Goal: Transaction & Acquisition: Purchase product/service

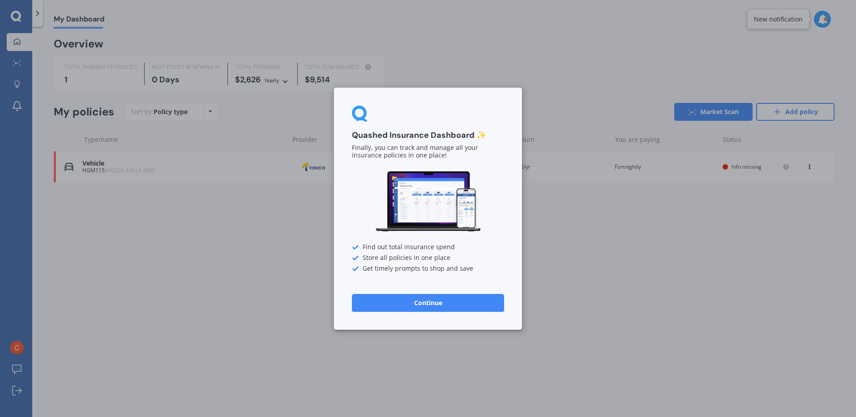
click at [439, 305] on button "Continue" at bounding box center [428, 303] width 152 height 18
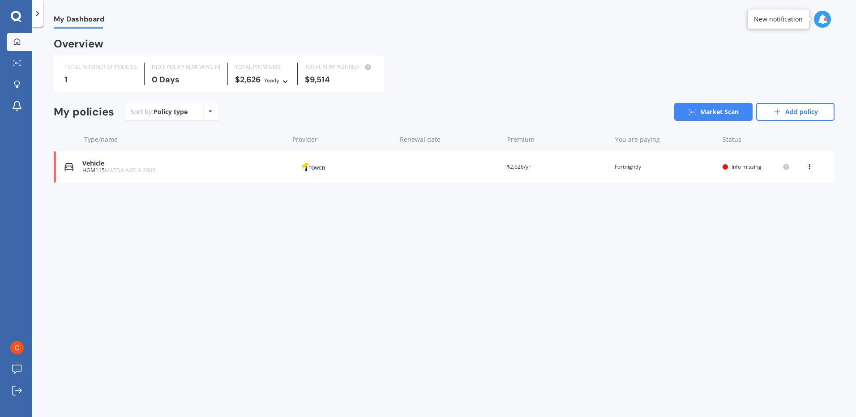
click at [742, 166] on span "Info missing" at bounding box center [746, 167] width 30 height 8
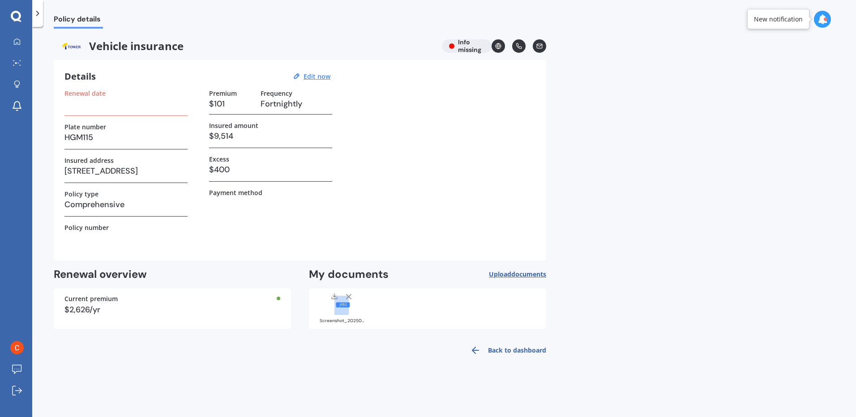
click at [105, 107] on h3 at bounding box center [125, 103] width 123 height 13
click at [82, 104] on h3 at bounding box center [125, 103] width 123 height 13
click at [121, 110] on h3 at bounding box center [125, 103] width 123 height 13
drag, startPoint x: 72, startPoint y: 90, endPoint x: 73, endPoint y: 97, distance: 6.8
click at [72, 91] on label "Renewal date" at bounding box center [84, 94] width 41 height 8
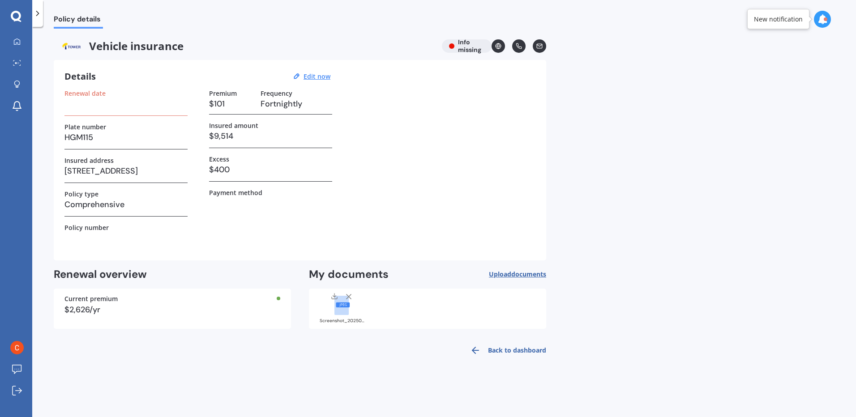
click at [75, 95] on label "Renewal date" at bounding box center [84, 94] width 41 height 8
click at [73, 104] on h3 at bounding box center [125, 103] width 123 height 13
click at [135, 110] on h3 at bounding box center [125, 103] width 123 height 13
click at [97, 100] on h3 at bounding box center [125, 103] width 123 height 13
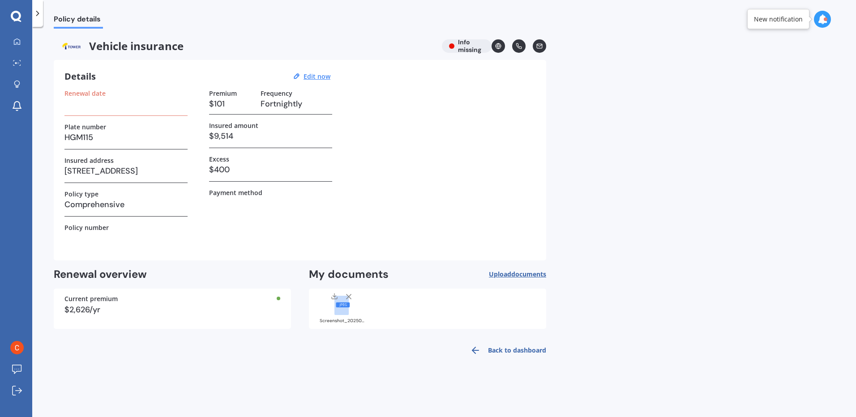
click at [309, 75] on u "Edit now" at bounding box center [316, 76] width 27 height 9
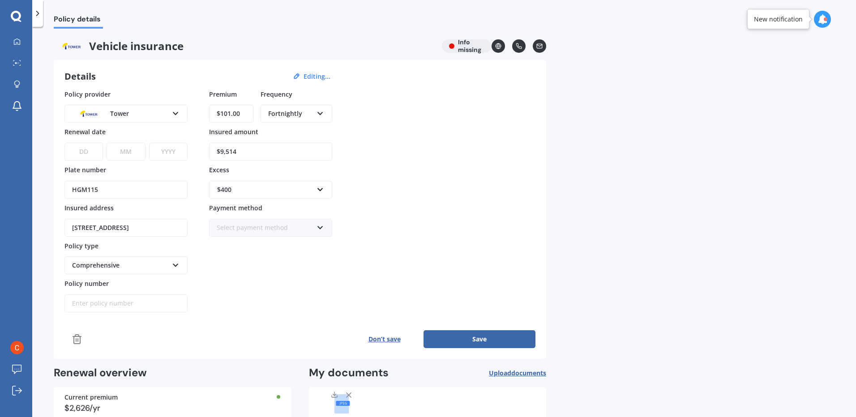
click at [77, 157] on select "DD 01 02 03 04 05 06 07 08 09 10 11 12 13 14 15 16 17 18 19 20 21 22 23 24 25 2…" at bounding box center [83, 152] width 38 height 18
select select "14"
click at [64, 143] on select "DD 01 02 03 04 05 06 07 08 09 10 11 12 13 14 15 16 17 18 19 20 21 22 23 24 25 2…" at bounding box center [83, 152] width 38 height 18
click at [132, 150] on select "MM 01 02 03 04 05 06 07 08 09 10 11 12" at bounding box center [126, 152] width 38 height 18
select select "12"
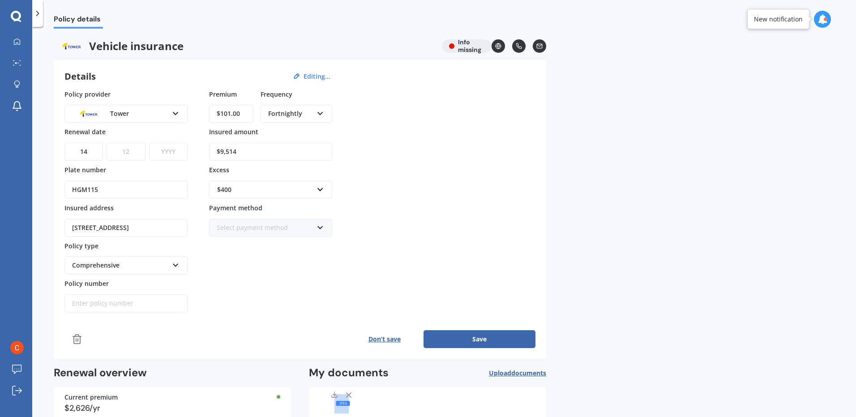
click at [107, 143] on select "MM 01 02 03 04 05 06 07 08 09 10 11 12" at bounding box center [126, 152] width 38 height 18
click at [173, 150] on select "YYYY 2027 2026 2025 2024 2023 2022 2021 2020 2019 2018 2017 2016 2015 2014 2013…" at bounding box center [168, 152] width 38 height 18
select select "2025"
click at [149, 143] on select "YYYY 2027 2026 2025 2024 2023 2022 2021 2020 2019 2018 2017 2016 2015 2014 2013…" at bounding box center [168, 152] width 38 height 18
click at [390, 192] on div "Policy provider Tower AA AMI AMP ANZ ASB Aioi Nissay Dowa Ando Assurant Autosur…" at bounding box center [299, 201] width 471 height 223
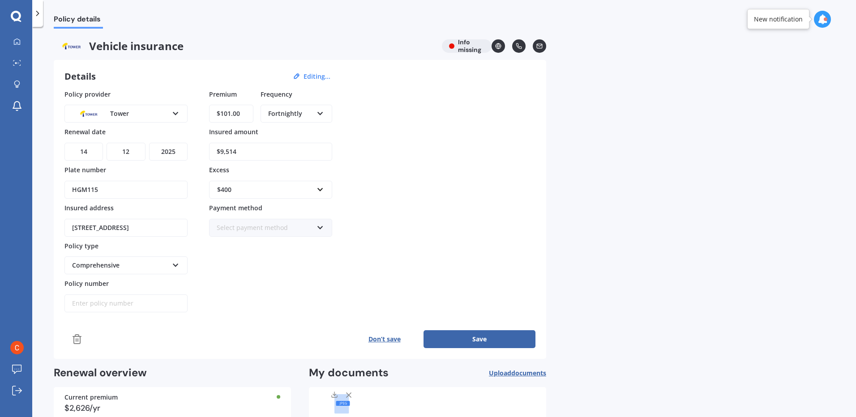
click at [473, 336] on button "Save" at bounding box center [479, 339] width 112 height 18
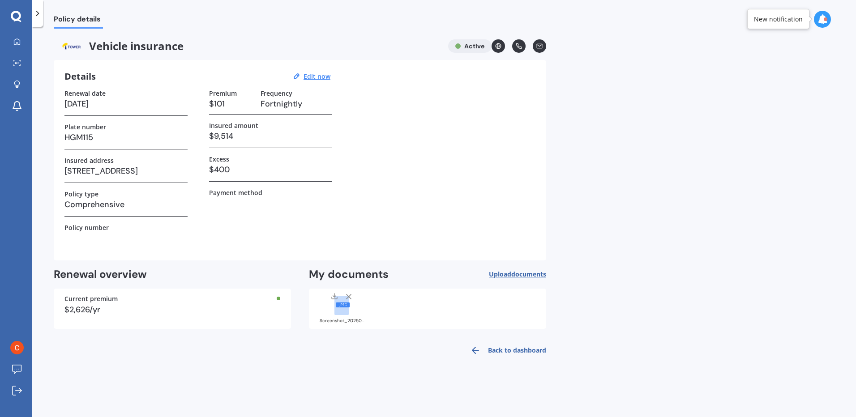
click at [505, 350] on link "Back to dashboard" at bounding box center [505, 350] width 81 height 21
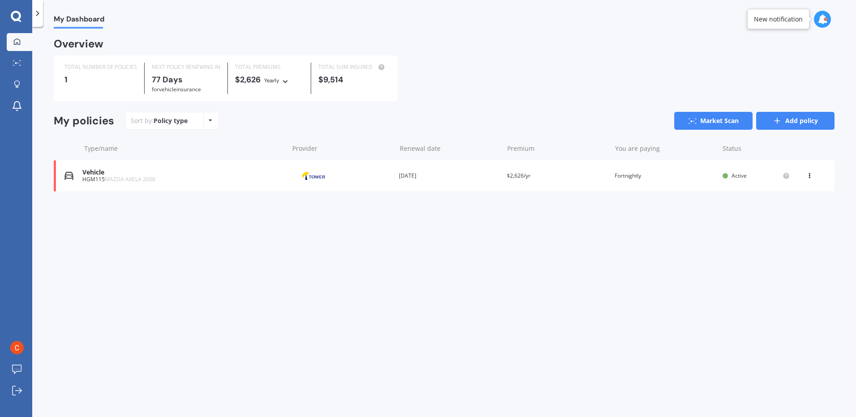
click at [797, 122] on link "Add policy" at bounding box center [795, 121] width 78 height 18
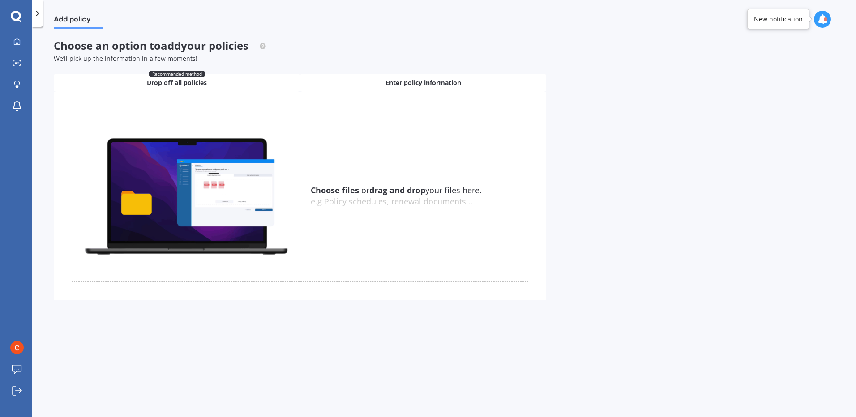
click at [429, 83] on span "Enter policy information" at bounding box center [423, 82] width 76 height 9
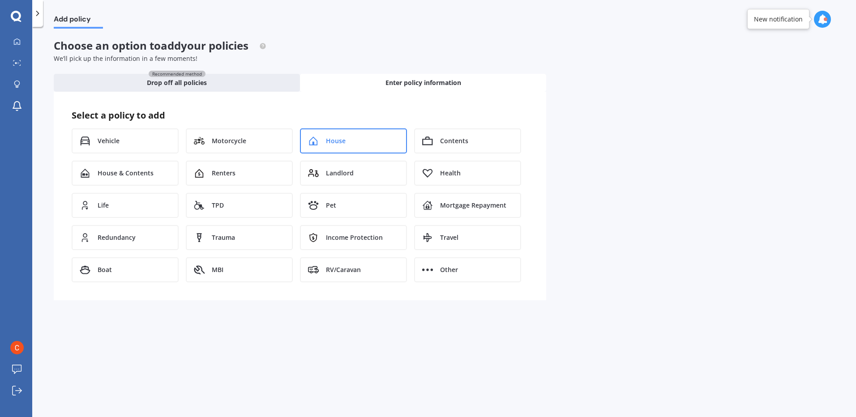
click at [381, 141] on div "House" at bounding box center [353, 140] width 107 height 25
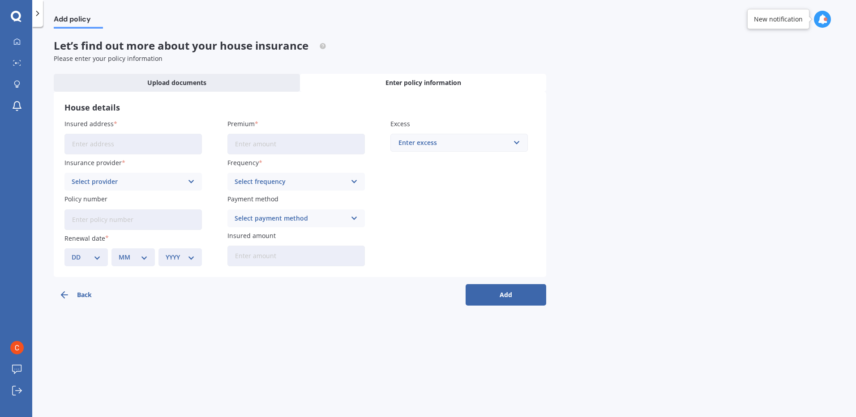
click at [134, 146] on input "Insured address" at bounding box center [132, 144] width 137 height 21
type input "[STREET_ADDRESS]"
click at [190, 181] on icon at bounding box center [192, 182] width 8 height 10
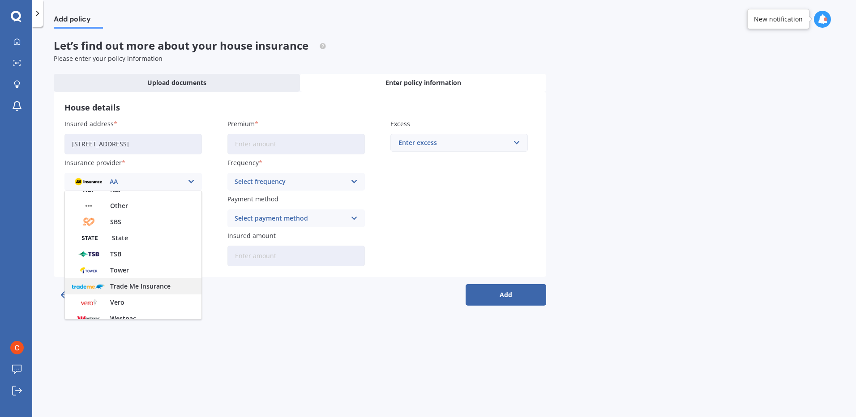
scroll to position [224, 0]
click at [132, 265] on div "Tower" at bounding box center [133, 265] width 136 height 16
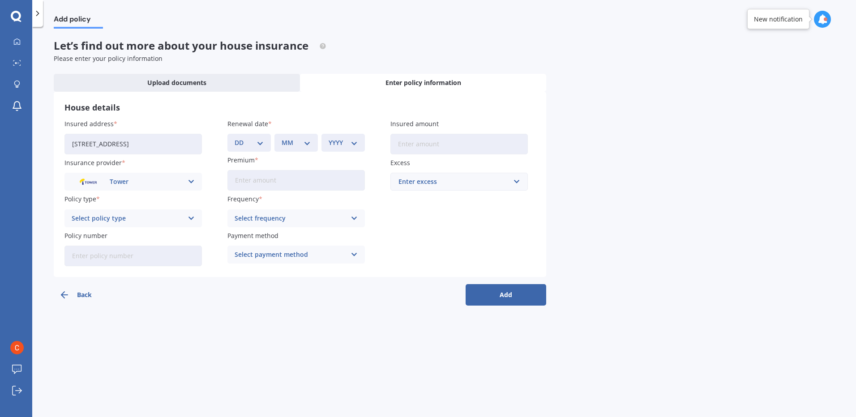
click at [188, 221] on icon at bounding box center [192, 218] width 8 height 10
click at [117, 264] on div "Plus" at bounding box center [133, 268] width 136 height 16
click at [358, 221] on div "Select frequency Yearly Six-Monthly Quarterly Monthly Fortnightly Weekly" at bounding box center [295, 218] width 137 height 18
click at [258, 302] on span "Fortnightly" at bounding box center [252, 300] width 34 height 6
click at [154, 257] on input "Policy number" at bounding box center [132, 256] width 137 height 21
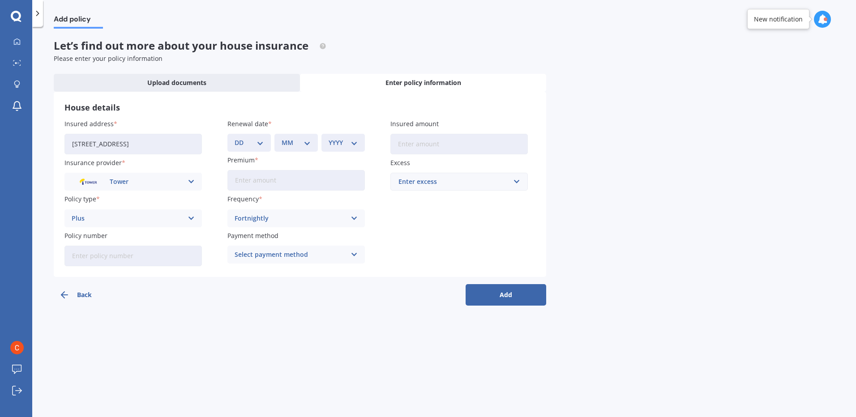
type input "P"
type input "P00000336796"
click at [356, 254] on icon at bounding box center [354, 255] width 8 height 10
click at [277, 273] on span "Direct debit - bank account" at bounding box center [277, 272] width 84 height 6
click at [420, 149] on input "Insured amount" at bounding box center [458, 144] width 137 height 21
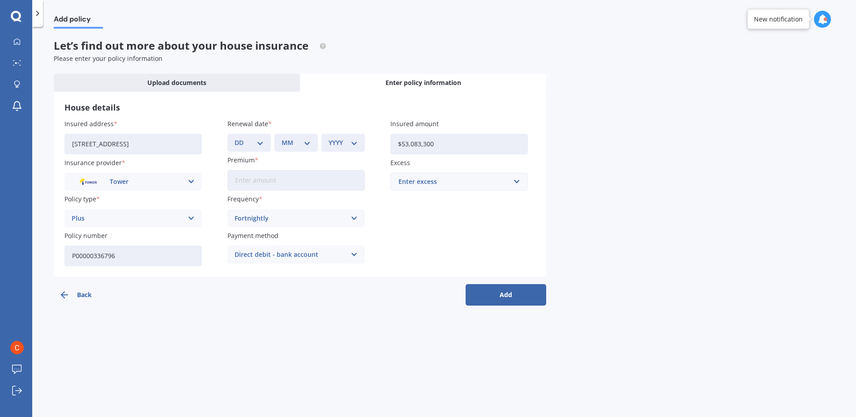
type input "$53,083,300"
click at [510, 179] on input "text" at bounding box center [455, 181] width 129 height 17
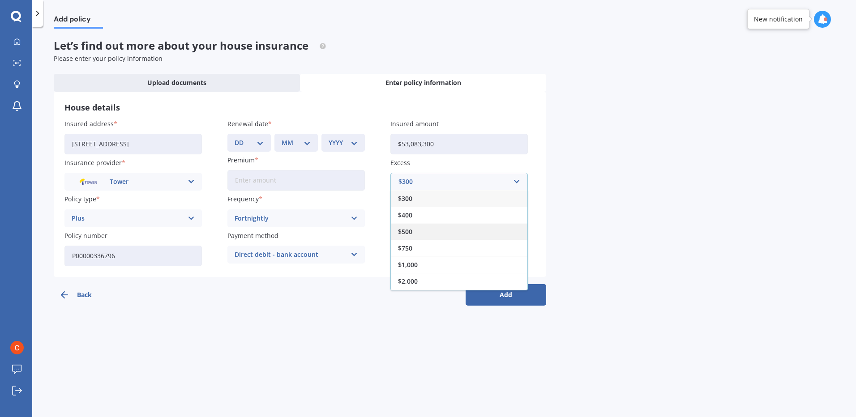
click at [428, 234] on div "$500" at bounding box center [459, 231] width 136 height 17
click at [278, 184] on input "Premium" at bounding box center [295, 180] width 137 height 21
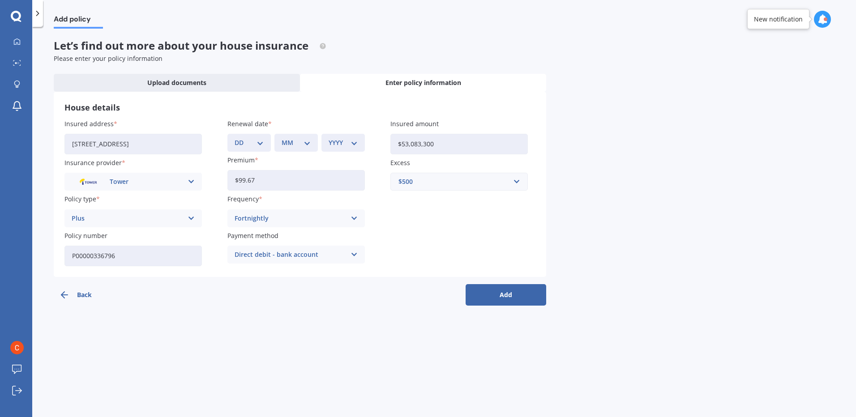
type input "$99.67"
click at [433, 231] on div "Insured address [STREET_ADDRESS] Insurance provider Tower AA AMI AMP ANZ ASB An…" at bounding box center [299, 192] width 471 height 147
click at [511, 294] on button "Add" at bounding box center [505, 294] width 81 height 21
click at [261, 144] on select "DD 01 02 03 04 05 06 07 08 09 10 11 12 13 14 15 16 17 18 19 20 21 22 23 24 25 2…" at bounding box center [255, 143] width 26 height 10
select select "25"
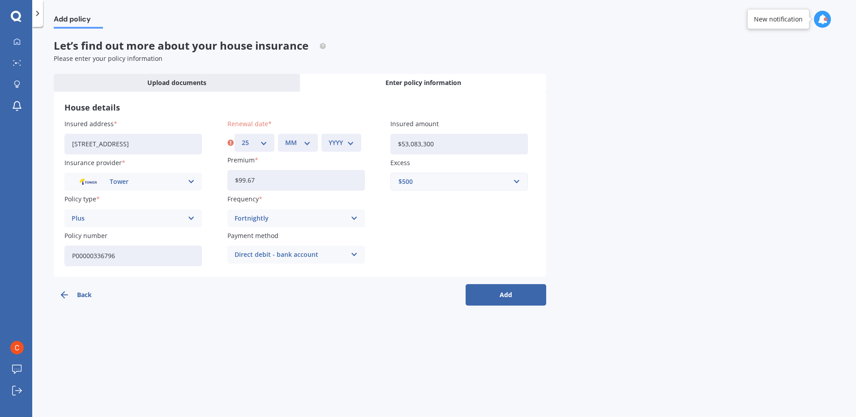
click at [307, 145] on select "MM 01 02 03 04 05 06 07 08 09 10 11 12" at bounding box center [298, 143] width 26 height 10
select select "03"
click at [343, 145] on select "YYYY 2027 2026 2025 2024 2023 2022 2021 2020 2019 2018 2017 2016 2015 2014 2013…" at bounding box center [341, 143] width 26 height 10
select select "2026"
click at [328, 138] on select "YYYY 2027 2026 2025 2024 2023 2022 2021 2020 2019 2018 2017 2016 2015 2014 2013…" at bounding box center [341, 143] width 26 height 10
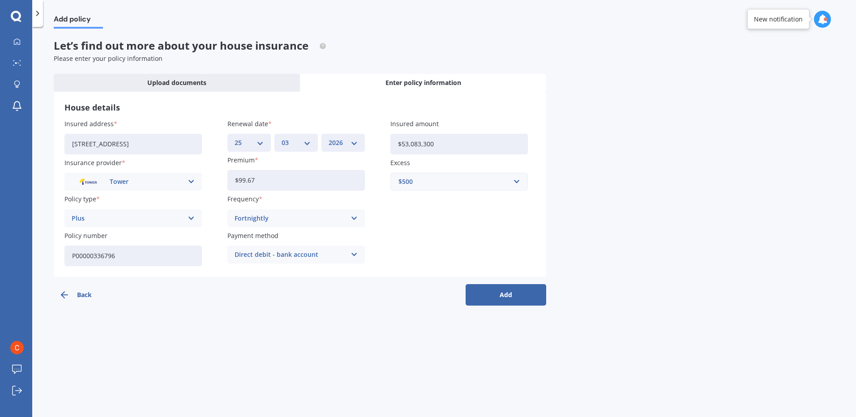
click at [496, 294] on button "Add" at bounding box center [505, 294] width 81 height 21
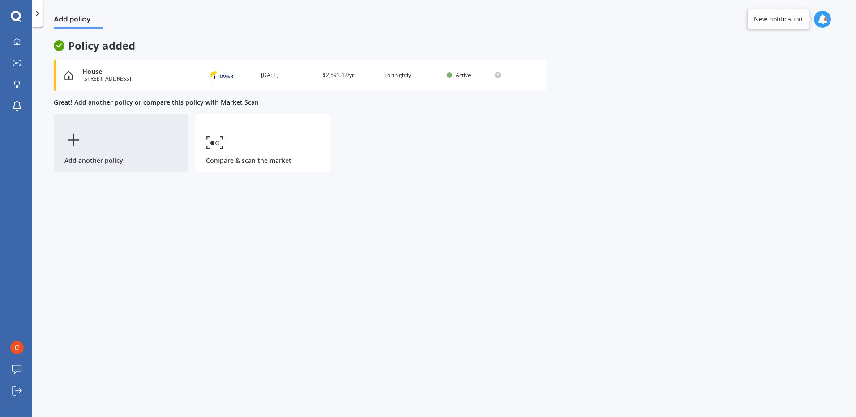
click at [74, 140] on line at bounding box center [73, 140] width 10 height 0
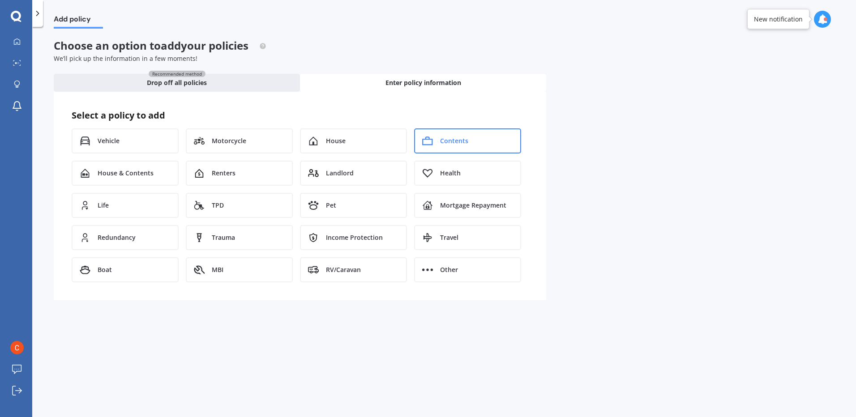
click at [438, 144] on div "Contents" at bounding box center [467, 140] width 107 height 25
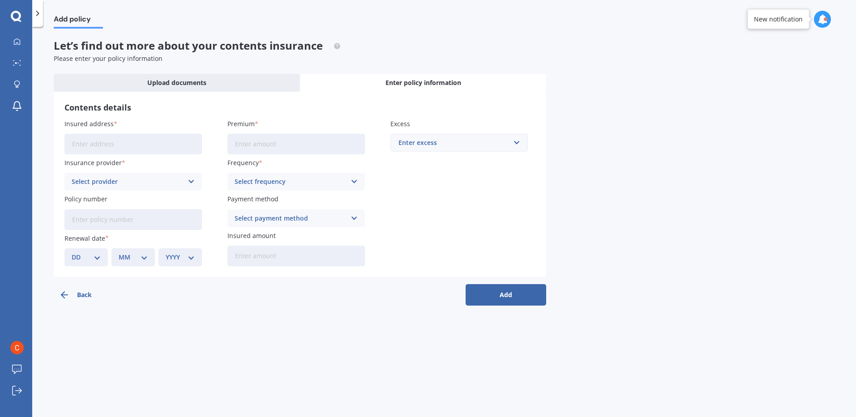
click at [160, 149] on input "Insured address" at bounding box center [132, 144] width 137 height 21
type input "[STREET_ADDRESS]"
click at [253, 147] on input "Premium" at bounding box center [295, 144] width 137 height 21
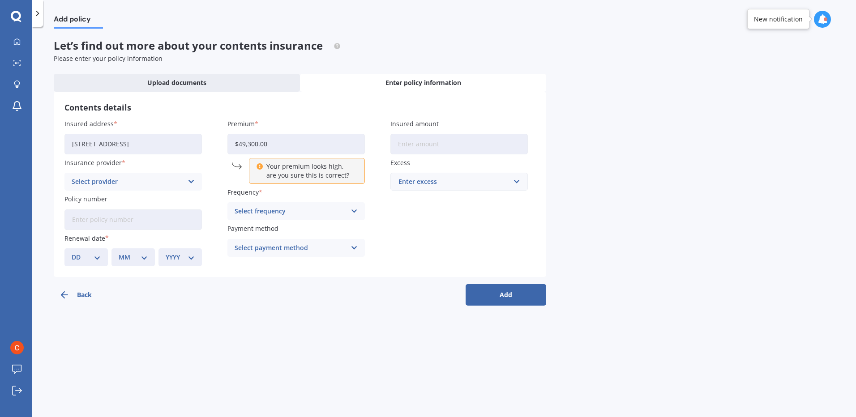
drag, startPoint x: 268, startPoint y: 143, endPoint x: 237, endPoint y: 147, distance: 31.1
click at [237, 147] on input "$49,300.00" at bounding box center [295, 144] width 137 height 21
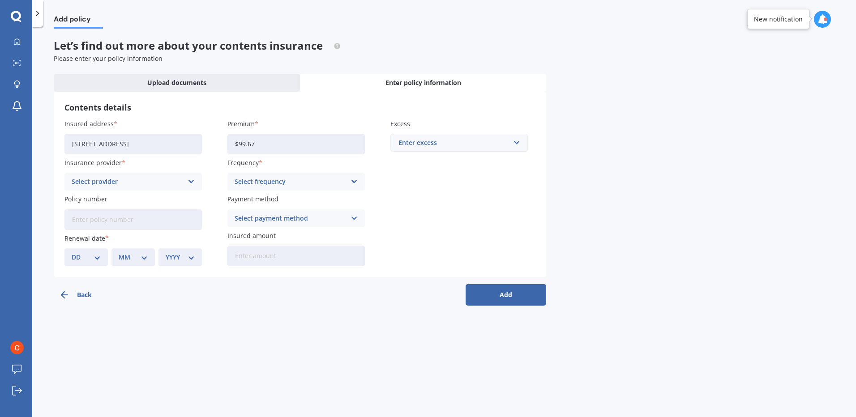
type input "$99.67"
click at [400, 144] on div "Enter excess" at bounding box center [453, 143] width 111 height 10
click at [428, 163] on div "$250" at bounding box center [459, 159] width 136 height 17
click at [190, 182] on icon at bounding box center [192, 182] width 8 height 10
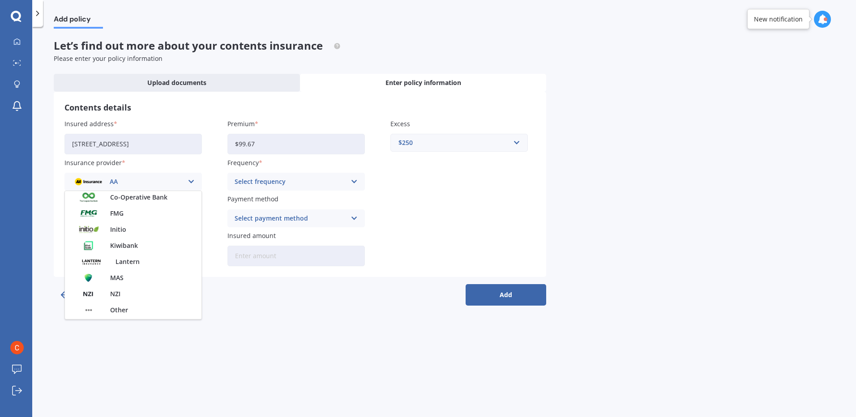
scroll to position [243, 0]
click at [128, 243] on span "Tower" at bounding box center [119, 246] width 19 height 6
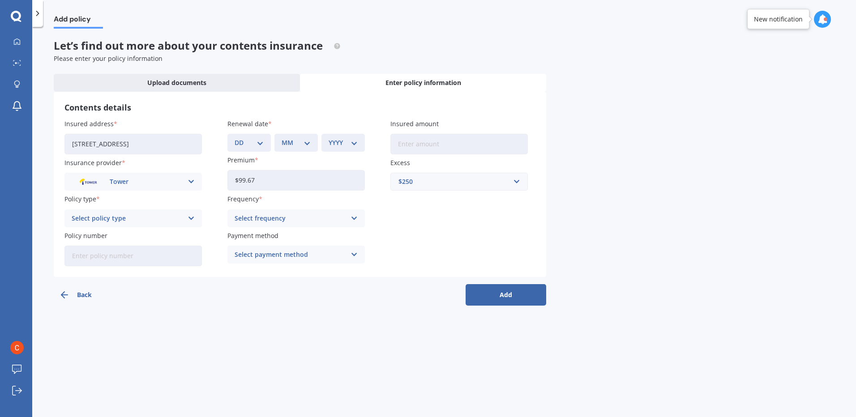
click at [349, 219] on div "Select frequency Yearly Six-Monthly Quarterly Monthly Fortnightly Weekly" at bounding box center [295, 218] width 137 height 18
click at [261, 299] on span "Fortnightly" at bounding box center [252, 300] width 34 height 6
click at [187, 217] on div "Select policy type Standard Plus Premium" at bounding box center [132, 218] width 137 height 18
click at [133, 255] on div "Plus" at bounding box center [133, 252] width 136 height 16
click at [112, 260] on input "Policy number" at bounding box center [132, 256] width 137 height 21
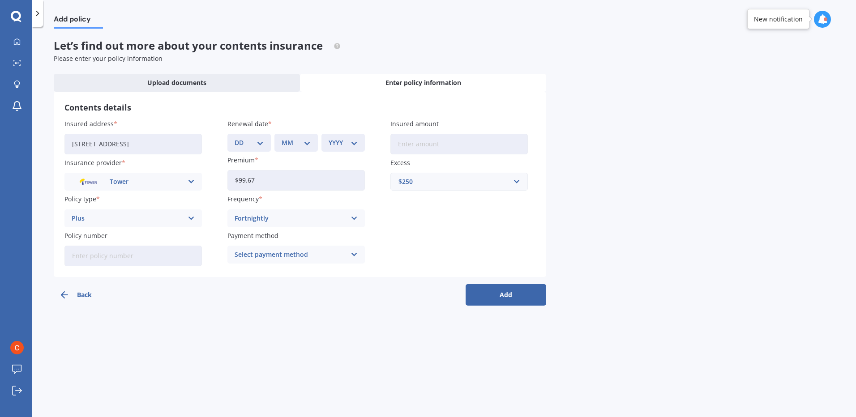
click at [139, 255] on input "Policy number" at bounding box center [132, 256] width 137 height 21
type input "P00000336805"
click at [443, 216] on div "Insured address [STREET_ADDRESS] Insurance provider Tower AA AMI AMP ANZ ASB An…" at bounding box center [299, 192] width 471 height 147
click at [427, 145] on input "Insured amount" at bounding box center [458, 144] width 137 height 21
type input "$49,300"
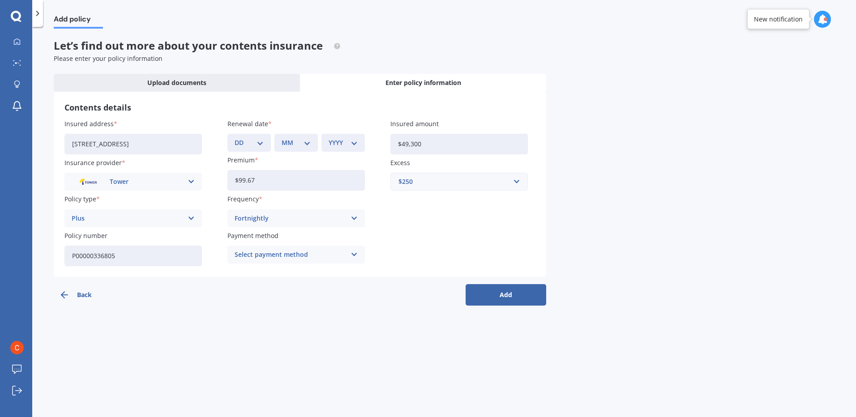
click at [409, 229] on div "Insured address [STREET_ADDRESS] Insurance provider Tower AA AMI AMP ANZ ASB An…" at bounding box center [299, 192] width 471 height 147
click at [354, 256] on icon at bounding box center [354, 255] width 8 height 10
click at [295, 273] on span "Direct debit - bank account" at bounding box center [277, 272] width 84 height 6
click at [257, 144] on select "DD 01 02 03 04 05 06 07 08 09 10 11 12 13 14 15 16 17 18 19 20 21 22 23 24 25 2…" at bounding box center [248, 143] width 29 height 10
select select "25"
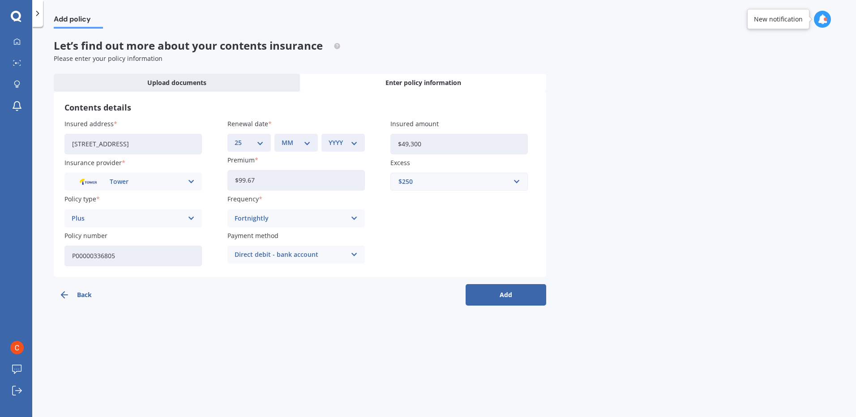
click at [234, 138] on select "DD 01 02 03 04 05 06 07 08 09 10 11 12 13 14 15 16 17 18 19 20 21 22 23 24 25 2…" at bounding box center [248, 143] width 29 height 10
click at [306, 146] on select "MM 01 02 03 04 05 06 07 08 09 10 11 12" at bounding box center [295, 143] width 29 height 10
select select "03"
click at [281, 138] on select "MM 01 02 03 04 05 06 07 08 09 10 11 12" at bounding box center [295, 143] width 29 height 10
click at [355, 145] on select "YYYY 2027 2026 2025 2024 2023 2022 2021 2020 2019 2018 2017 2016 2015 2014 2013…" at bounding box center [342, 143] width 29 height 10
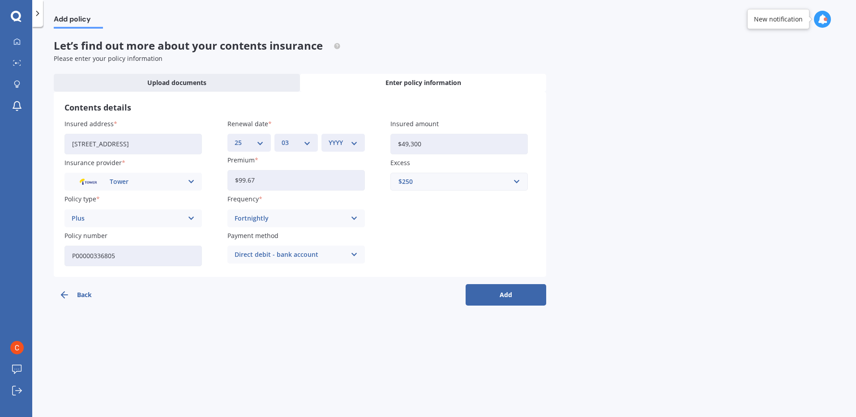
select select "2026"
click at [328, 138] on select "YYYY 2027 2026 2025 2024 2023 2022 2021 2020 2019 2018 2017 2016 2015 2014 2013…" at bounding box center [342, 143] width 29 height 10
click at [413, 234] on div "Insured address [STREET_ADDRESS] Insurance provider Tower AA AMI AMP ANZ ASB An…" at bounding box center [299, 192] width 471 height 147
click at [513, 300] on button "Add" at bounding box center [505, 294] width 81 height 21
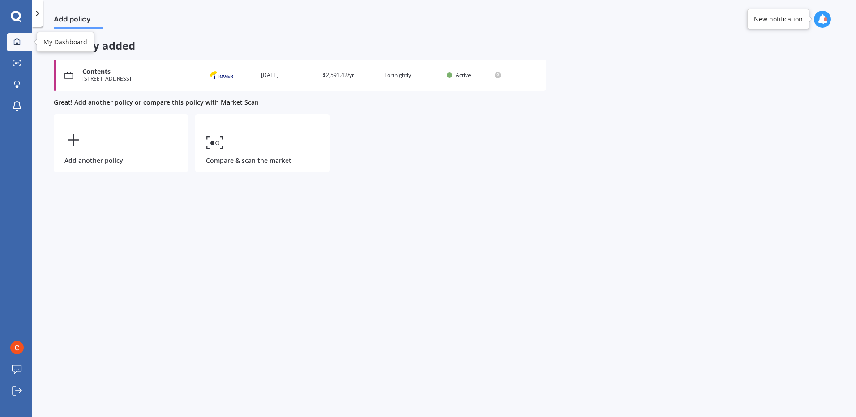
click at [17, 46] on div at bounding box center [16, 42] width 13 height 8
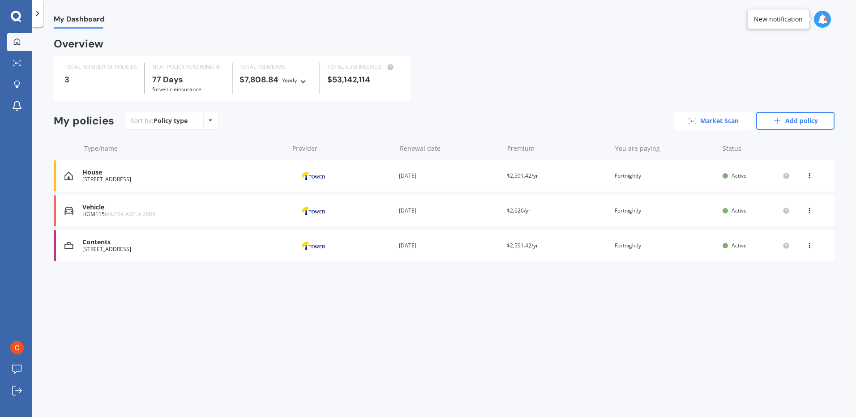
click at [710, 122] on link "Market Scan" at bounding box center [713, 121] width 78 height 18
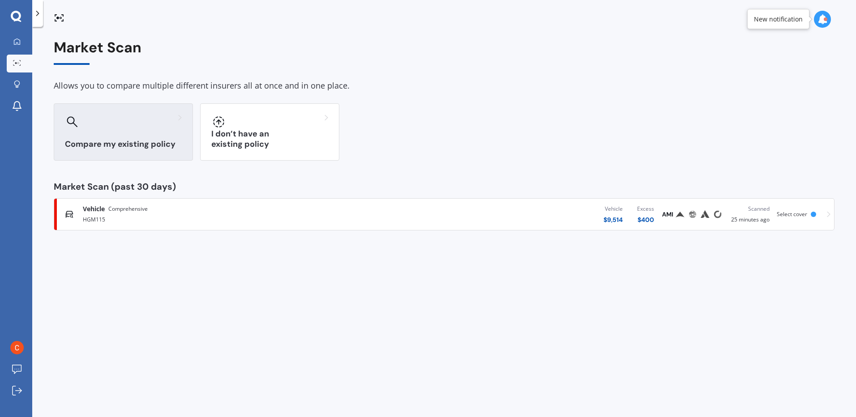
click at [126, 129] on div "Compare my existing policy" at bounding box center [123, 131] width 139 height 57
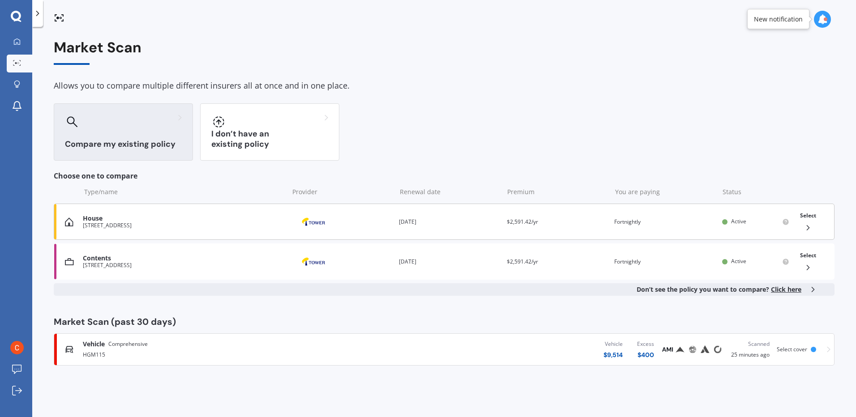
click at [158, 226] on div "[STREET_ADDRESS]" at bounding box center [183, 225] width 201 height 6
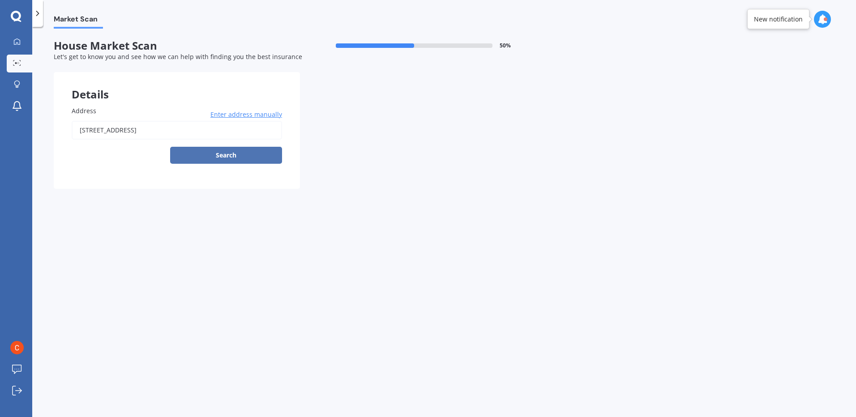
click at [214, 155] on button "Search" at bounding box center [226, 155] width 112 height 17
type input "[STREET_ADDRESS]"
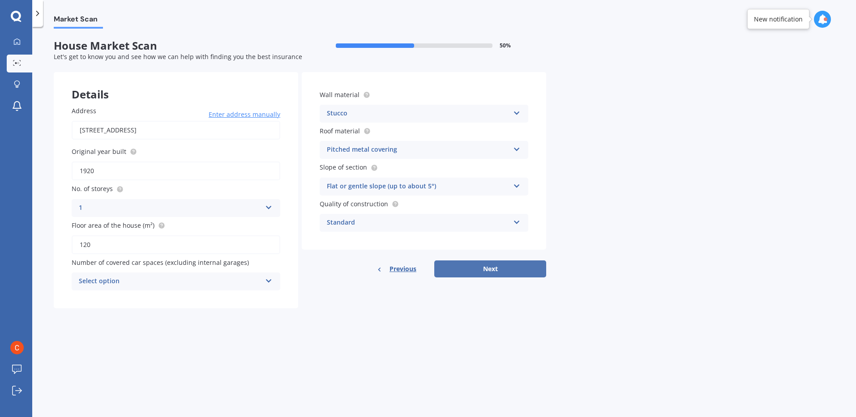
click at [484, 270] on button "Next" at bounding box center [490, 268] width 112 height 17
click at [267, 281] on icon at bounding box center [268, 280] width 8 height 6
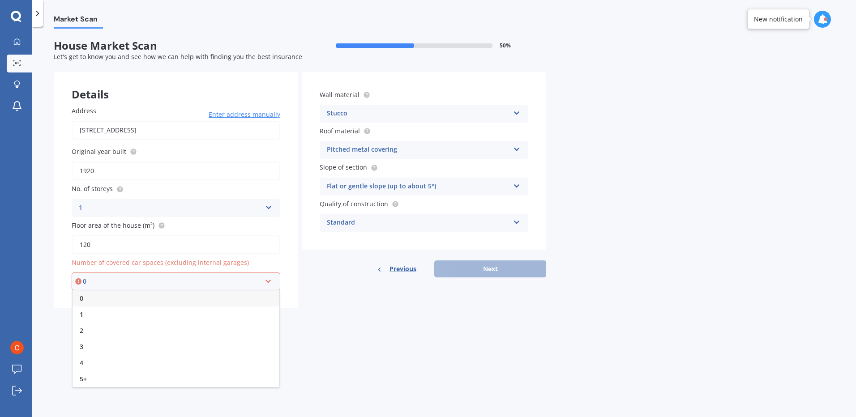
drag, startPoint x: 122, startPoint y: 334, endPoint x: 182, endPoint y: 328, distance: 60.7
click at [122, 334] on div "2" at bounding box center [175, 331] width 207 height 16
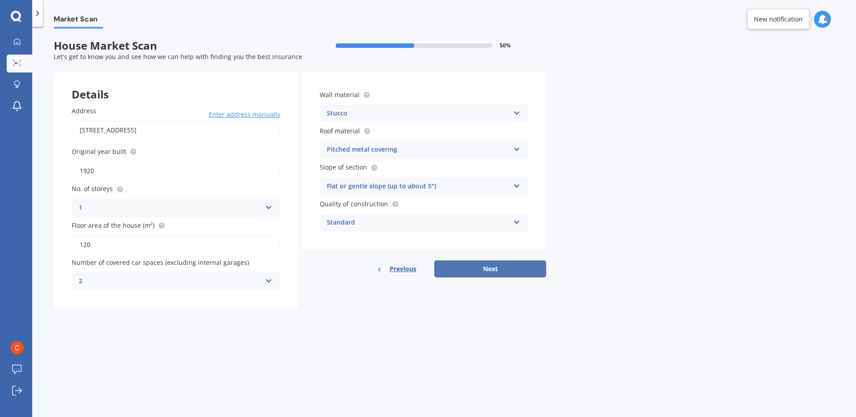
click at [473, 269] on button "Next" at bounding box center [490, 268] width 112 height 17
select select "10"
select select "09"
select select "1973"
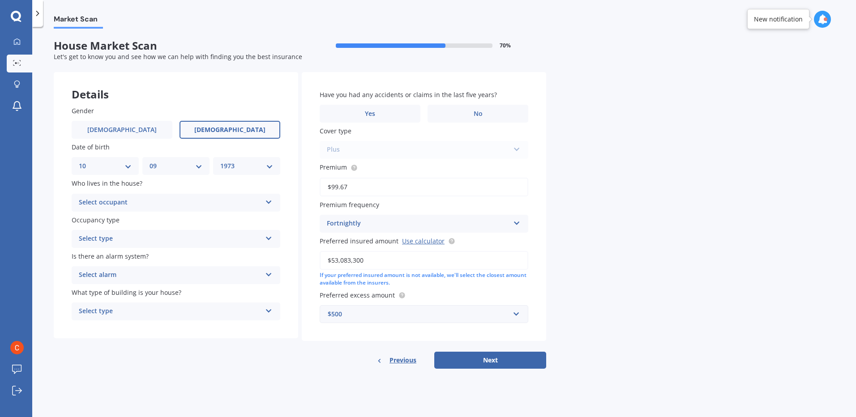
click at [268, 202] on icon at bounding box center [269, 200] width 8 height 6
click at [137, 224] on div "Owner" at bounding box center [176, 220] width 208 height 16
click at [268, 239] on icon at bounding box center [269, 237] width 8 height 6
click at [126, 259] on div "Permanent" at bounding box center [176, 256] width 208 height 16
click at [262, 276] on div "Select alarm Yes, monitored Yes, not monitored No" at bounding box center [176, 275] width 209 height 18
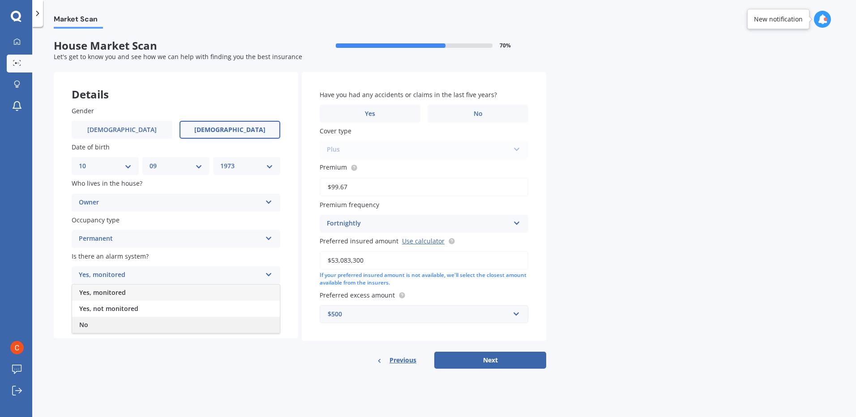
click at [104, 324] on div "No" at bounding box center [176, 325] width 208 height 16
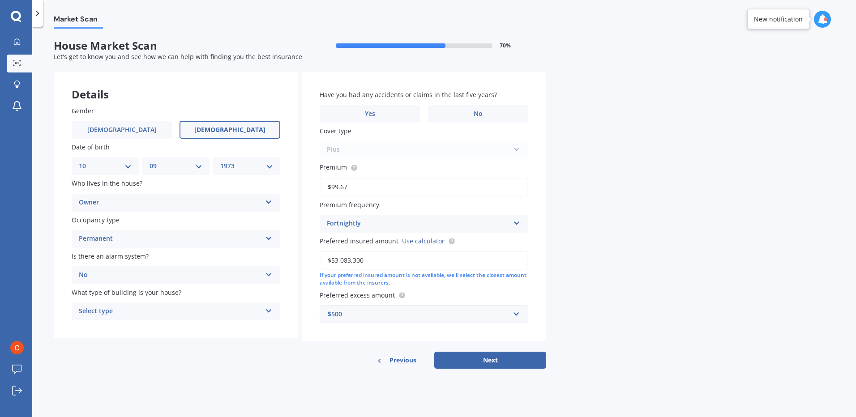
click at [267, 311] on icon at bounding box center [269, 309] width 8 height 6
click at [187, 332] on div "Freestanding" at bounding box center [176, 329] width 208 height 16
click at [469, 114] on label "No" at bounding box center [477, 114] width 101 height 18
click at [0, 0] on input "No" at bounding box center [0, 0] width 0 height 0
click at [486, 364] on button "Next" at bounding box center [490, 360] width 112 height 17
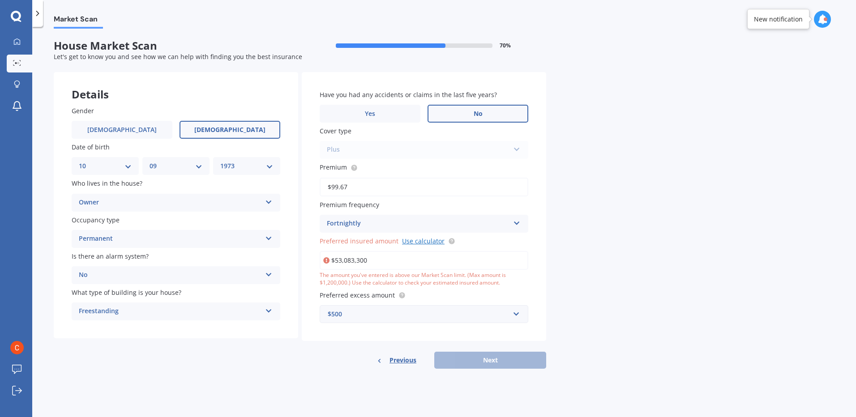
click at [429, 241] on link "Use calculator" at bounding box center [423, 241] width 43 height 9
click at [408, 261] on input "$53,083,300" at bounding box center [424, 260] width 209 height 19
click at [485, 355] on div "Previous Next" at bounding box center [424, 360] width 244 height 17
click at [379, 242] on span "Preferred insured amount" at bounding box center [359, 241] width 79 height 9
click at [379, 251] on input "$53,083,300" at bounding box center [424, 260] width 209 height 19
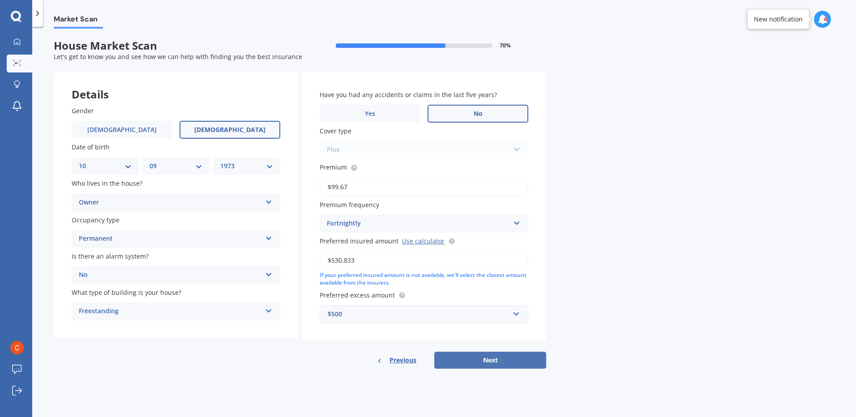
type input "$530,833"
click at [501, 361] on button "Next" at bounding box center [490, 360] width 112 height 17
select select "10"
select select "09"
select select "1973"
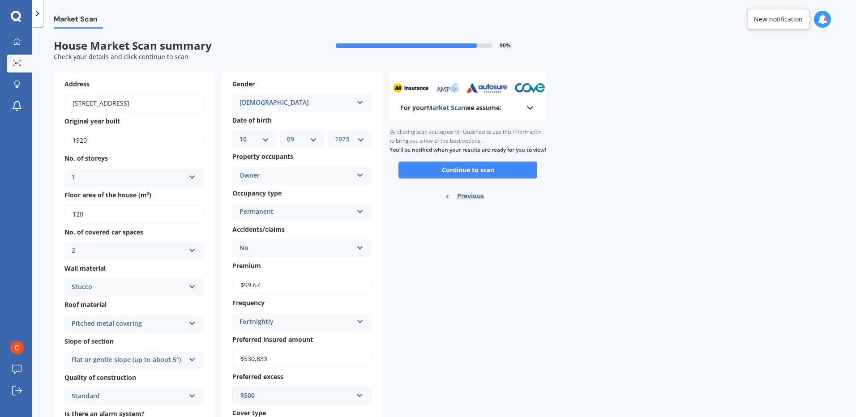
click at [111, 139] on input "1920" at bounding box center [133, 140] width 139 height 19
type input "1965"
click at [143, 211] on input "120" at bounding box center [133, 214] width 139 height 19
type input "1"
click at [141, 212] on input "74" at bounding box center [133, 214] width 139 height 19
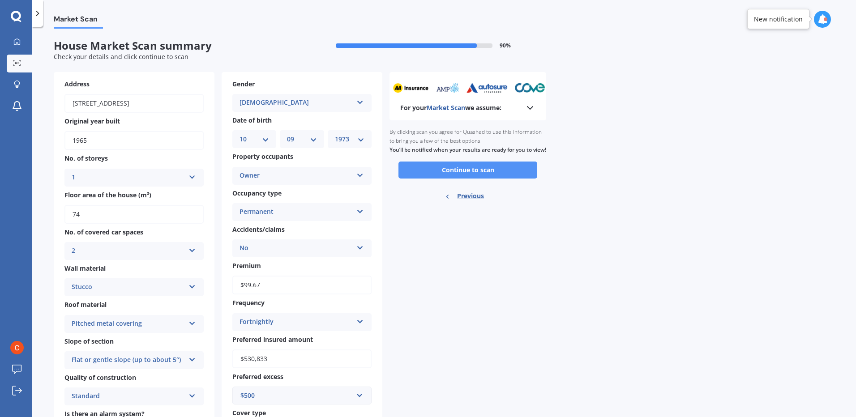
type input "74"
click at [467, 179] on button "Continue to scan" at bounding box center [467, 170] width 139 height 17
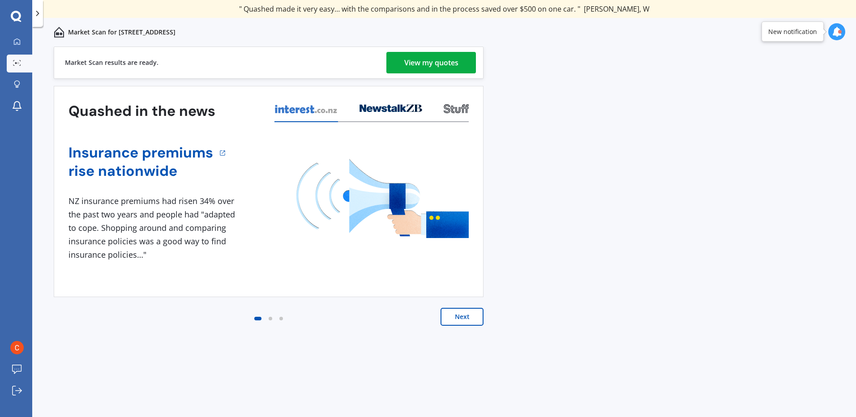
click at [443, 62] on div "View my quotes" at bounding box center [431, 62] width 54 height 21
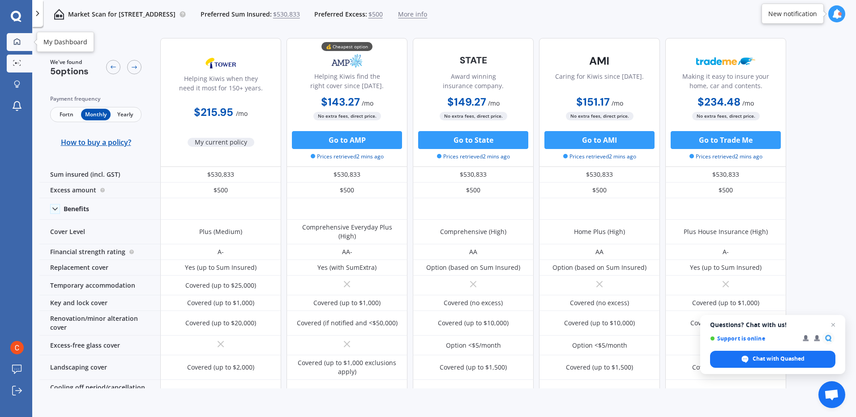
click at [18, 37] on link "My Dashboard" at bounding box center [20, 42] width 26 height 18
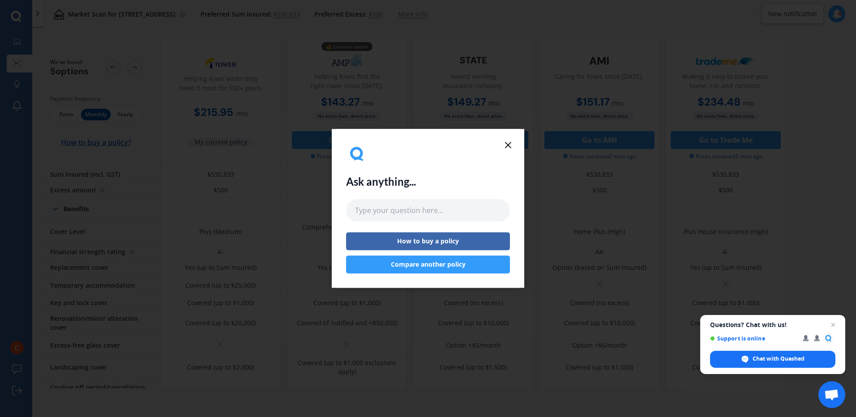
click at [459, 264] on button "Compare another policy" at bounding box center [428, 265] width 164 height 18
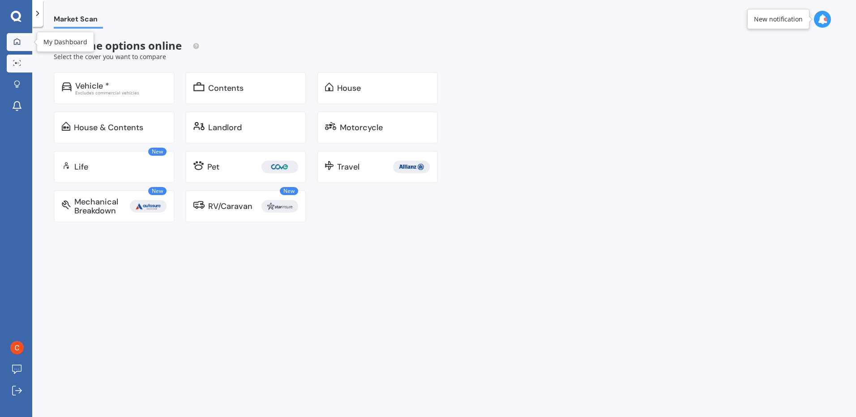
click at [17, 44] on icon at bounding box center [17, 41] width 6 height 6
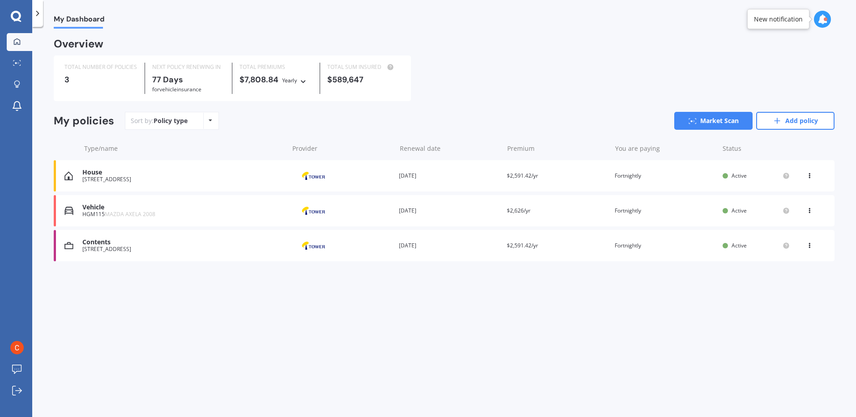
click at [114, 246] on div "Contents" at bounding box center [182, 243] width 201 height 8
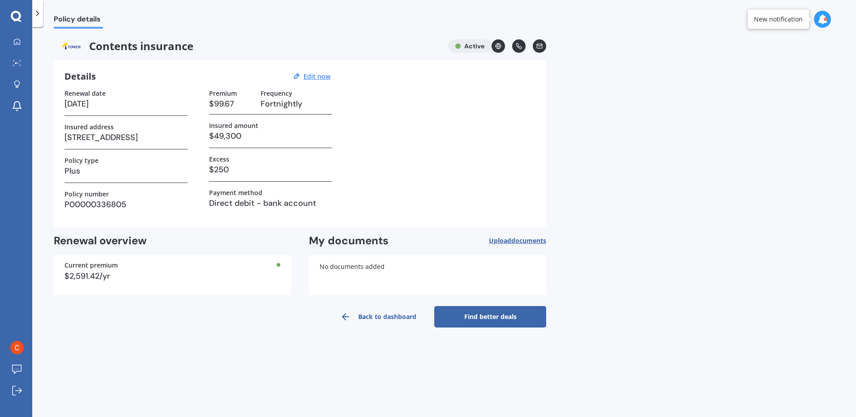
click at [488, 316] on link "Find better deals" at bounding box center [490, 316] width 112 height 21
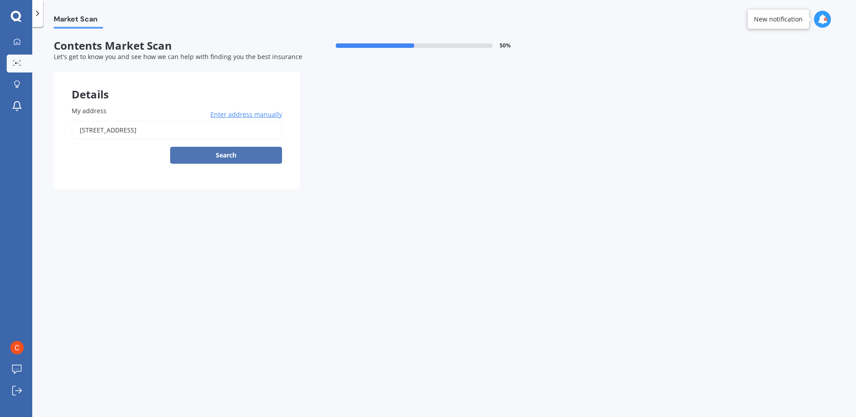
click at [238, 161] on button "Search" at bounding box center [226, 155] width 112 height 17
type input "[STREET_ADDRESS]"
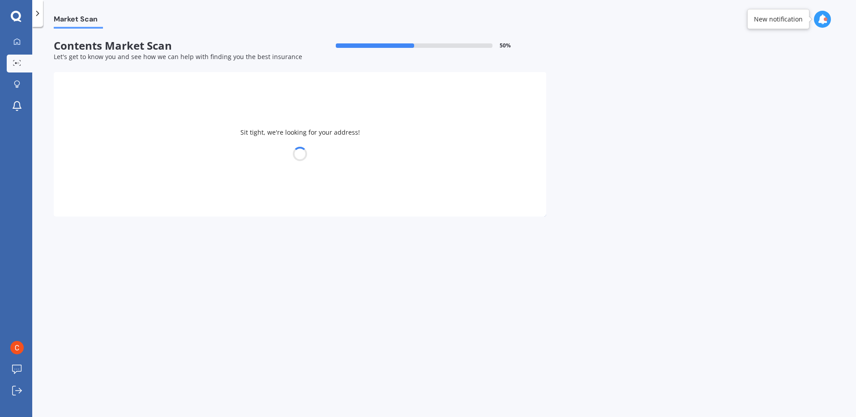
select select "10"
select select "09"
select select "1973"
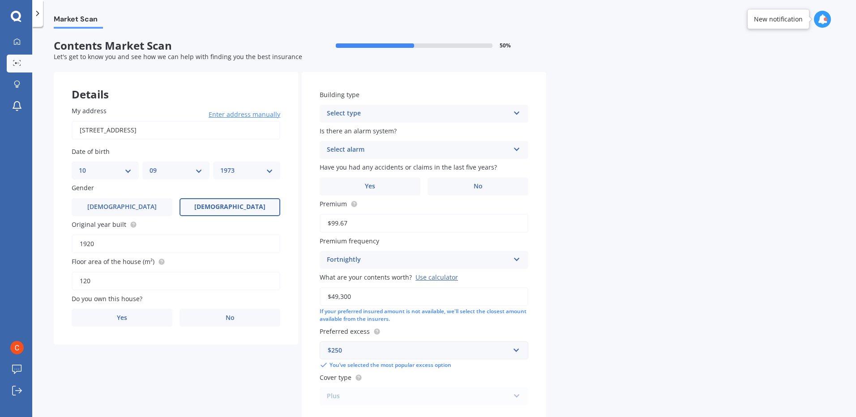
click at [168, 247] on input "1920" at bounding box center [176, 243] width 209 height 19
type input "1965"
click at [141, 285] on input "120" at bounding box center [176, 281] width 209 height 19
type input "1"
type input "74"
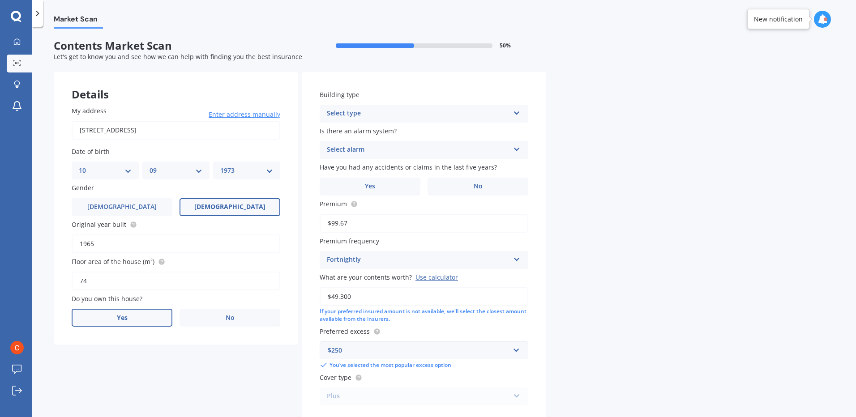
click at [134, 315] on label "Yes" at bounding box center [122, 318] width 101 height 18
click at [0, 0] on input "Yes" at bounding box center [0, 0] width 0 height 0
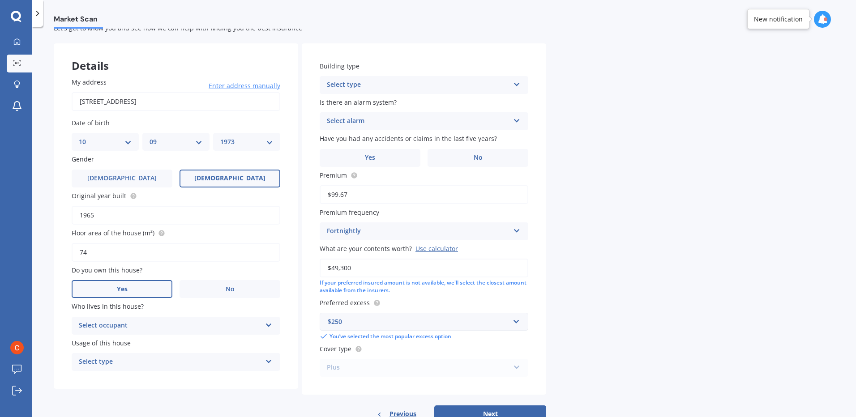
scroll to position [57, 0]
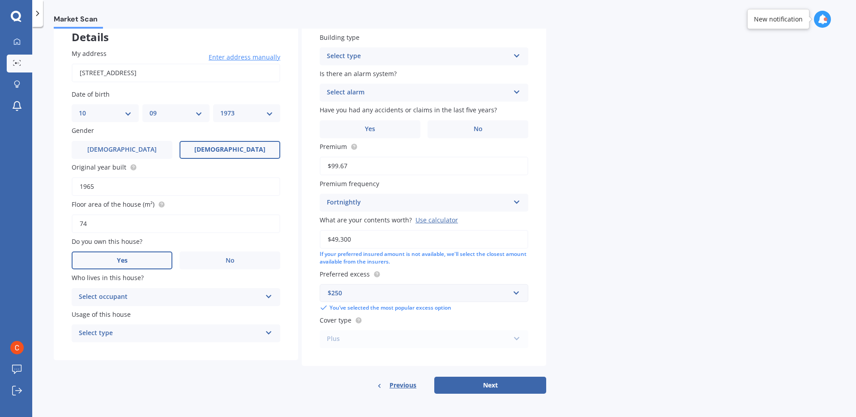
click at [266, 298] on icon at bounding box center [269, 295] width 8 height 6
click at [241, 315] on div "Owner" at bounding box center [176, 315] width 208 height 16
click at [270, 337] on div "Select type Permanent Holiday (without tenancy)" at bounding box center [176, 333] width 209 height 18
click at [110, 353] on span "Permanent" at bounding box center [96, 350] width 34 height 9
click at [516, 56] on icon at bounding box center [517, 54] width 8 height 6
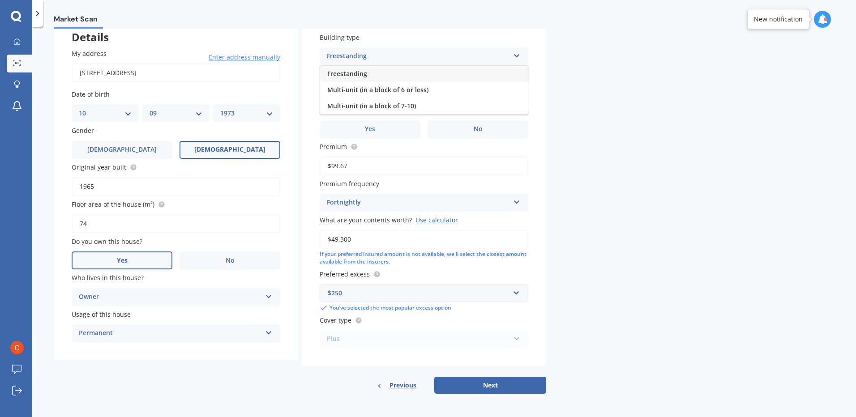
click at [394, 74] on div "Freestanding" at bounding box center [424, 74] width 208 height 16
click at [514, 93] on icon at bounding box center [517, 90] width 8 height 6
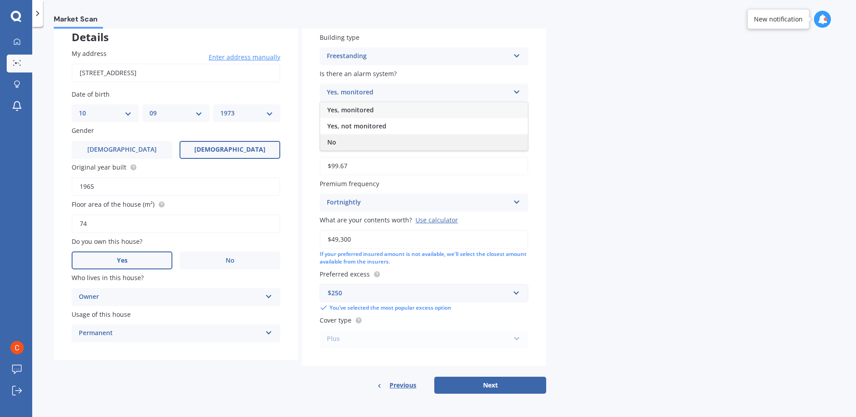
click at [336, 141] on span "No" at bounding box center [331, 142] width 9 height 9
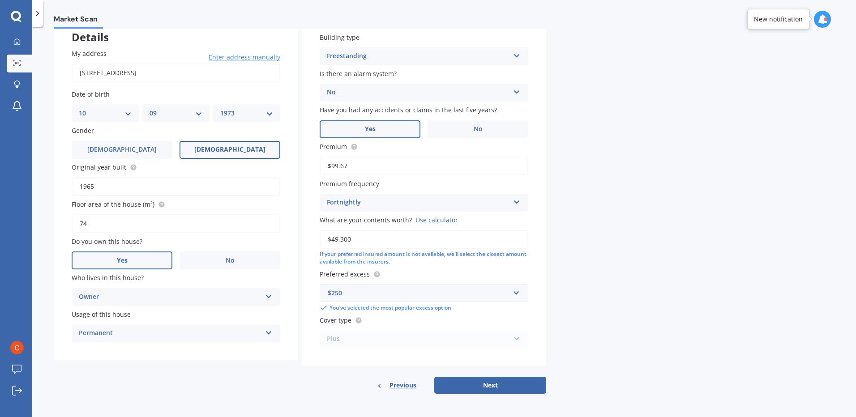
click at [384, 134] on label "Yes" at bounding box center [370, 129] width 101 height 18
click at [0, 0] on input "Yes" at bounding box center [0, 0] width 0 height 0
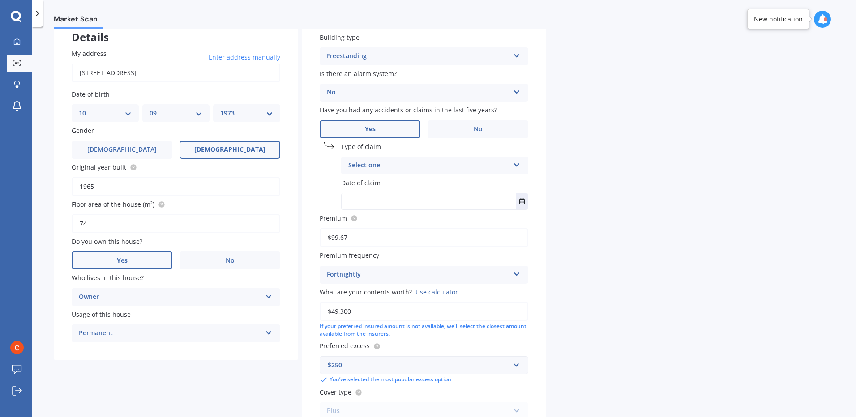
click at [515, 165] on icon at bounding box center [517, 163] width 8 height 6
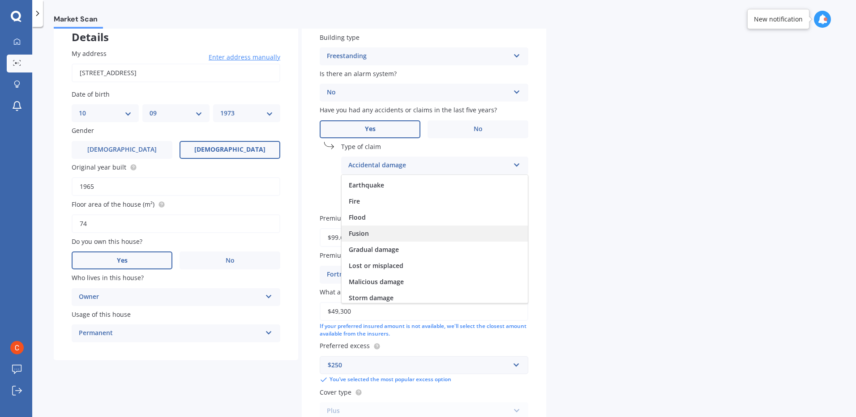
scroll to position [65, 0]
click at [384, 232] on span "Lost or misplaced" at bounding box center [376, 230] width 55 height 9
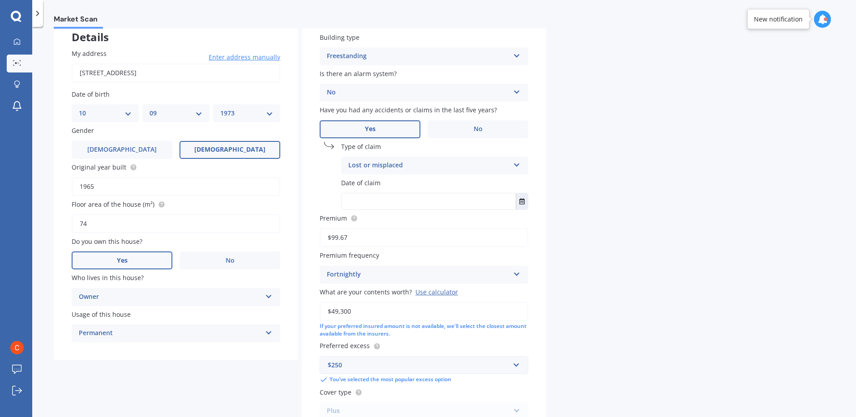
click at [473, 202] on input "text" at bounding box center [428, 201] width 174 height 16
type input "[DATE]"
click at [486, 218] on label "Premium" at bounding box center [422, 217] width 205 height 9
click at [486, 228] on input "$99.67" at bounding box center [424, 237] width 209 height 19
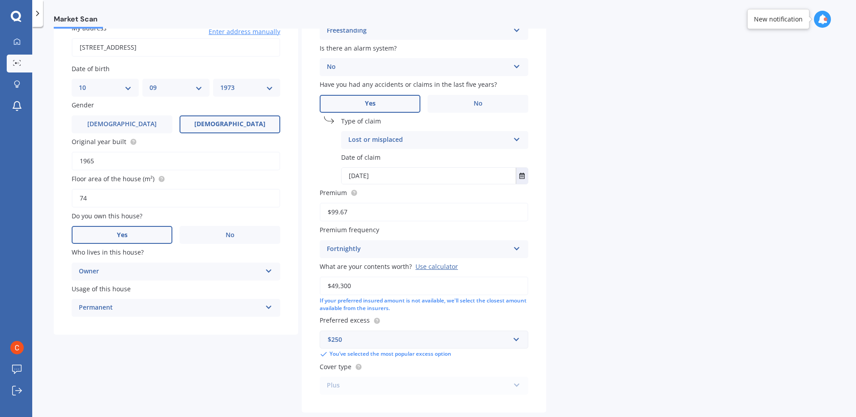
scroll to position [129, 0]
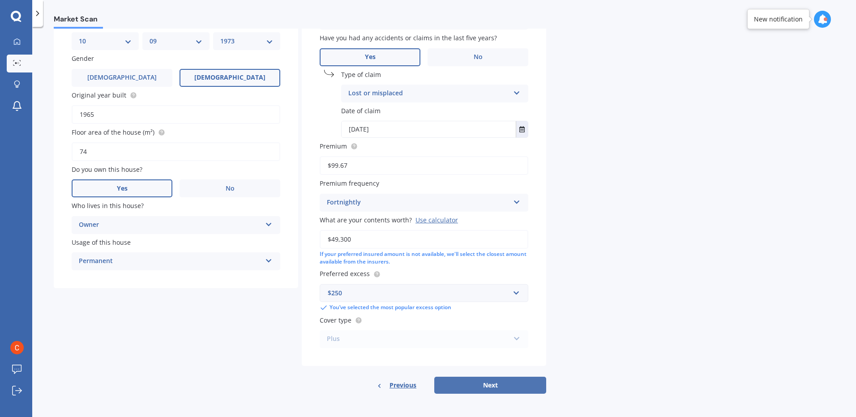
click at [507, 387] on button "Next" at bounding box center [490, 385] width 112 height 17
select select "10"
select select "09"
select select "1973"
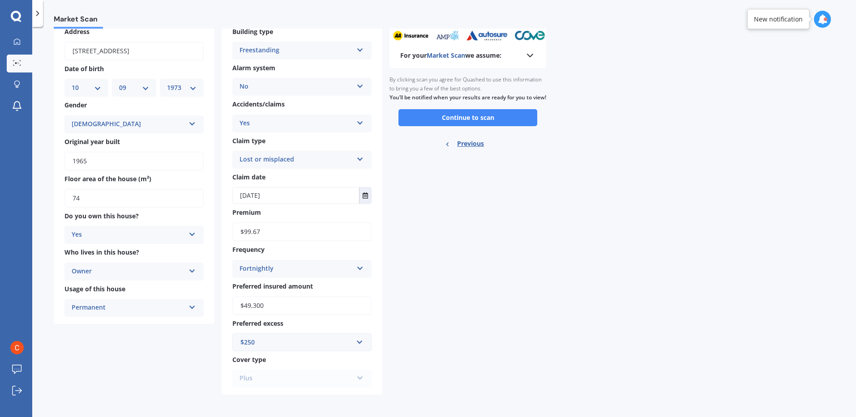
scroll to position [53, 0]
click at [494, 125] on button "Continue to scan" at bounding box center [467, 116] width 139 height 17
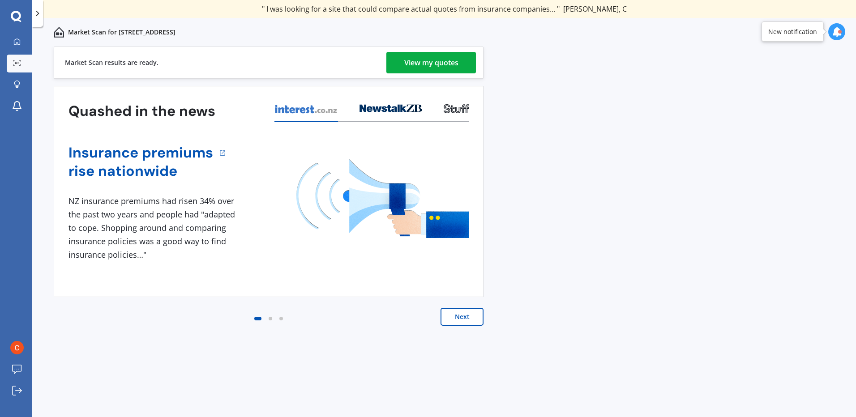
click at [421, 59] on div "View my quotes" at bounding box center [431, 62] width 54 height 21
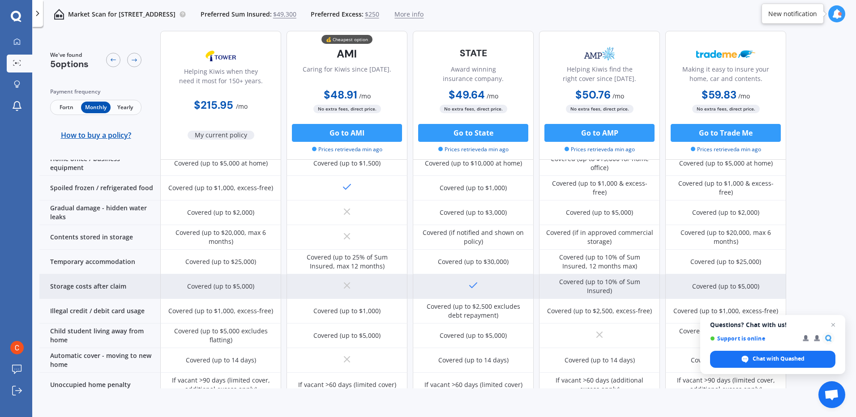
scroll to position [534, 0]
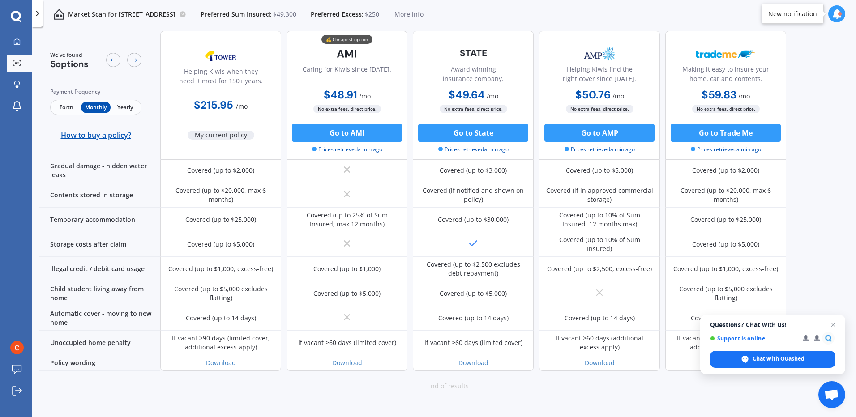
click at [69, 109] on span "Fortn" at bounding box center [66, 108] width 29 height 12
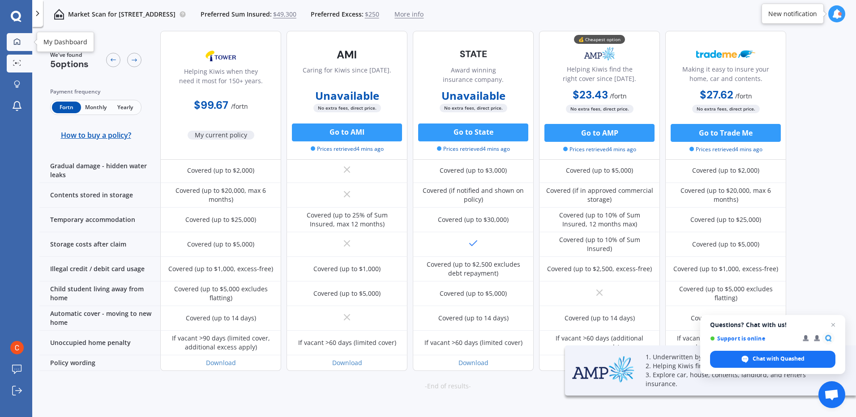
click at [18, 42] on icon at bounding box center [16, 41] width 7 height 7
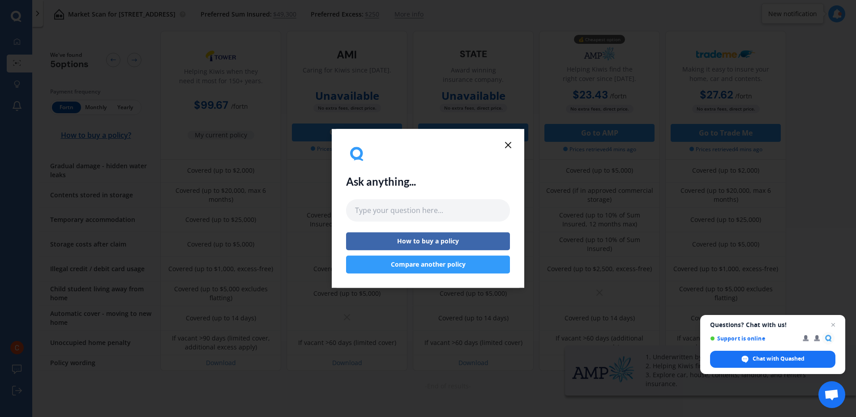
click at [509, 143] on icon at bounding box center [508, 145] width 11 height 11
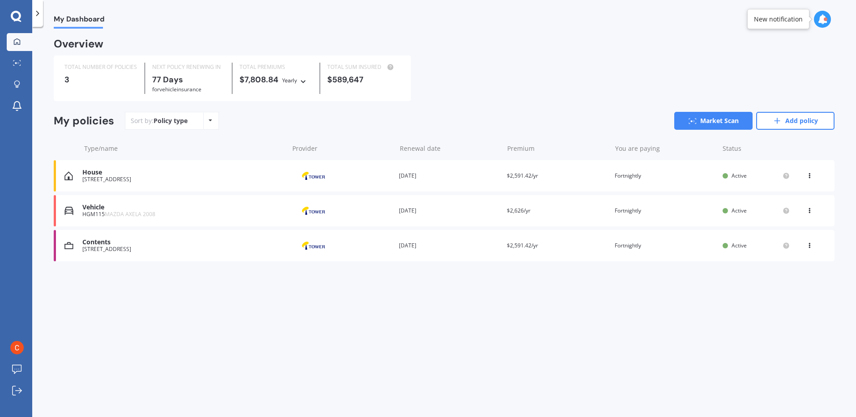
click at [98, 247] on div "[STREET_ADDRESS]" at bounding box center [182, 249] width 201 height 6
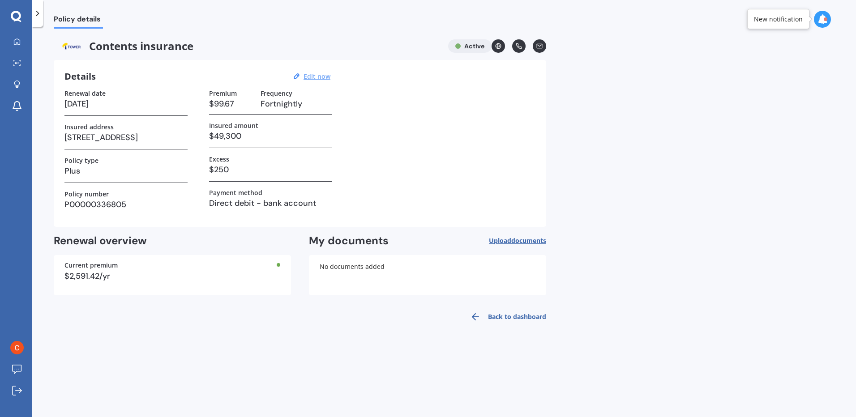
click at [317, 74] on u "Edit now" at bounding box center [316, 76] width 27 height 9
select select "25"
select select "03"
select select "2026"
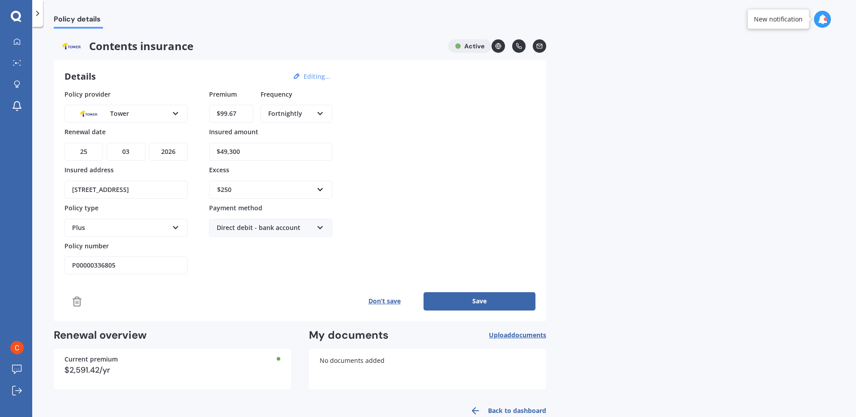
click at [242, 118] on input "$99.67" at bounding box center [231, 114] width 44 height 18
type input "$9.00"
type input "$21.87"
click at [426, 96] on div "Policy provider Tower AA AMI AMP ANZ ASB Ando BNZ Co-Operative Bank FMG Initio …" at bounding box center [299, 182] width 471 height 185
click at [486, 305] on button "Save" at bounding box center [479, 301] width 112 height 18
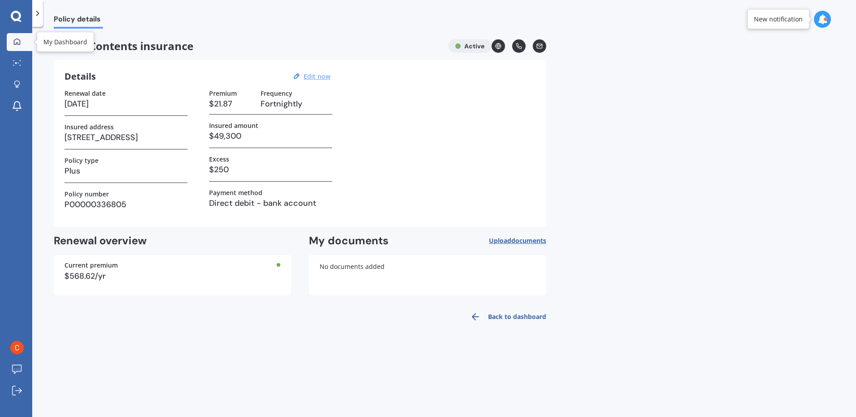
click at [17, 41] on icon at bounding box center [16, 41] width 7 height 7
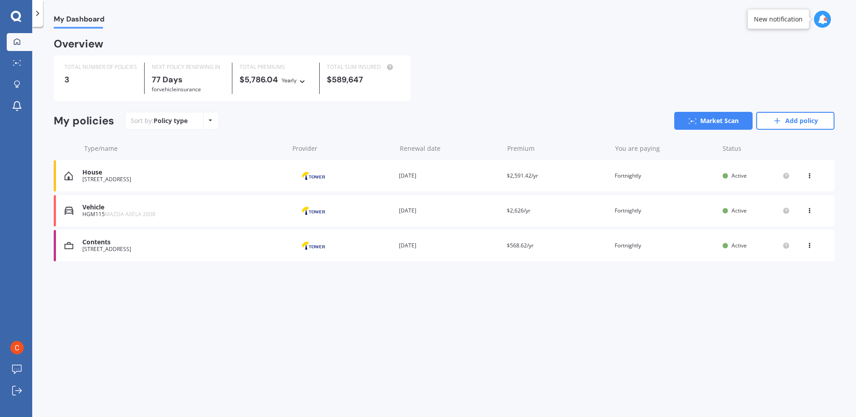
click at [90, 175] on div "House" at bounding box center [182, 173] width 201 height 8
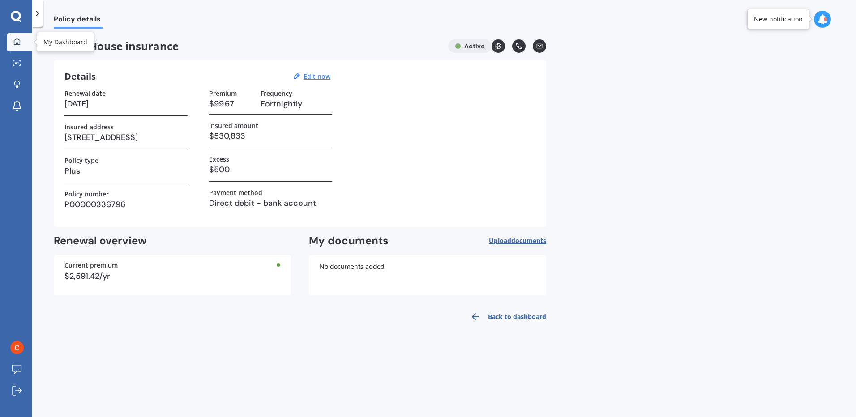
click at [14, 46] on div at bounding box center [16, 42] width 13 height 8
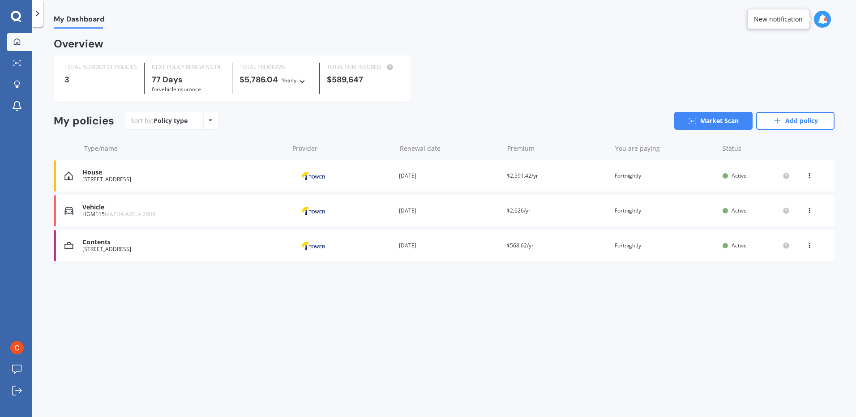
click at [106, 211] on div "Vehicle" at bounding box center [182, 208] width 201 height 8
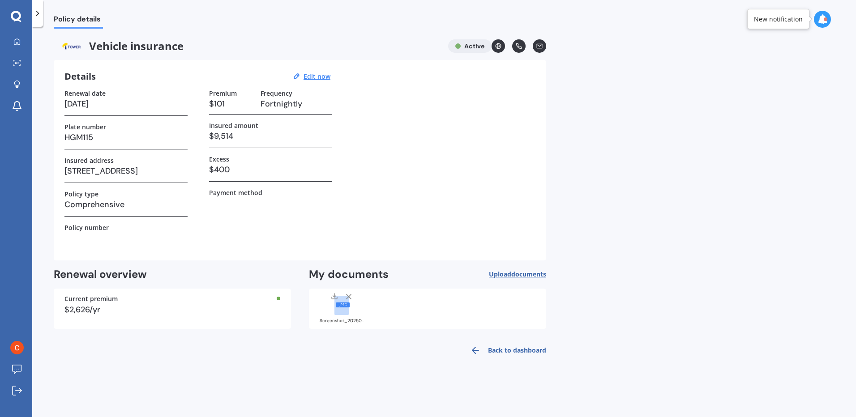
drag, startPoint x: 322, startPoint y: 77, endPoint x: 434, endPoint y: 136, distance: 126.9
click at [322, 77] on u "Edit now" at bounding box center [316, 76] width 27 height 9
select select "14"
select select "12"
select select "2025"
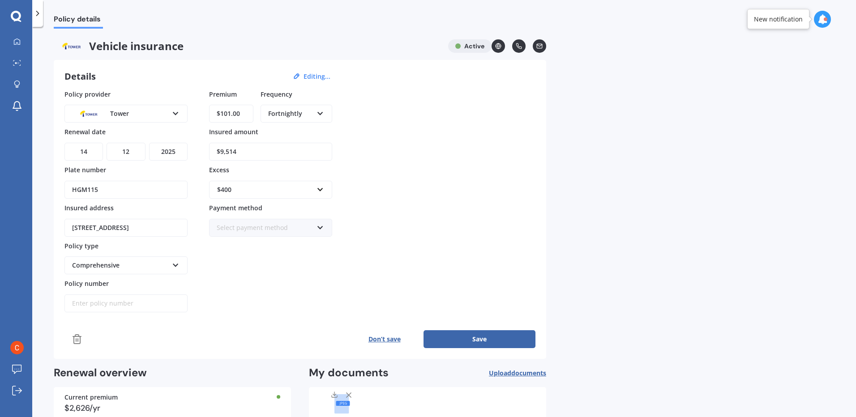
click at [440, 137] on div "Policy provider Tower AA AMI AMP ANZ ASB Aioi Nissay Dowa Ando Assurant Autosur…" at bounding box center [299, 201] width 471 height 223
drag, startPoint x: 325, startPoint y: 229, endPoint x: 322, endPoint y: 233, distance: 5.1
click at [325, 230] on div "Select payment method Direct debit - bank account Direct debit - credit/debit c…" at bounding box center [270, 228] width 123 height 18
drag, startPoint x: 263, startPoint y: 247, endPoint x: 269, endPoint y: 246, distance: 5.9
click at [263, 247] on span "Direct debit - bank account" at bounding box center [257, 244] width 81 height 9
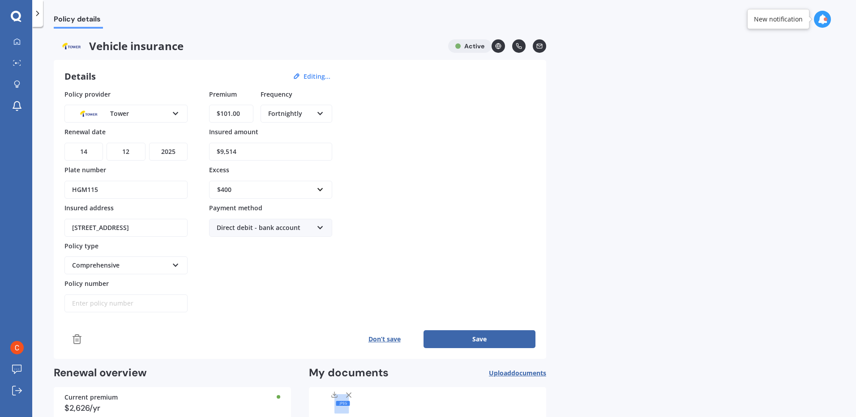
click at [132, 304] on input "Policy number" at bounding box center [125, 303] width 123 height 18
type input "p"
type input "P00001496401"
click at [476, 335] on button "Save" at bounding box center [479, 339] width 112 height 18
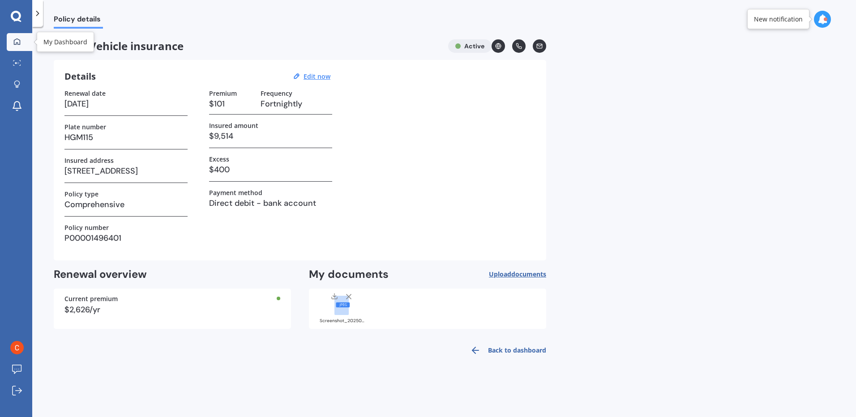
click at [15, 44] on icon at bounding box center [16, 41] width 7 height 7
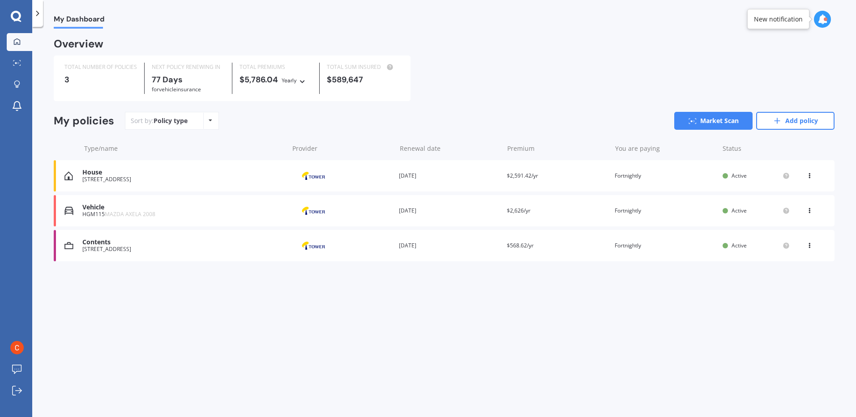
click at [209, 122] on icon at bounding box center [211, 120] width 4 height 5
click at [470, 81] on div "TOTAL NUMBER OF POLICIES 3 NEXT POLICY RENEWING [DATE] for Vehicle insurance TO…" at bounding box center [444, 78] width 780 height 46
click at [292, 80] on div "Yearly" at bounding box center [288, 80] width 15 height 9
click at [302, 154] on div "Fortnightly" at bounding box center [306, 160] width 49 height 16
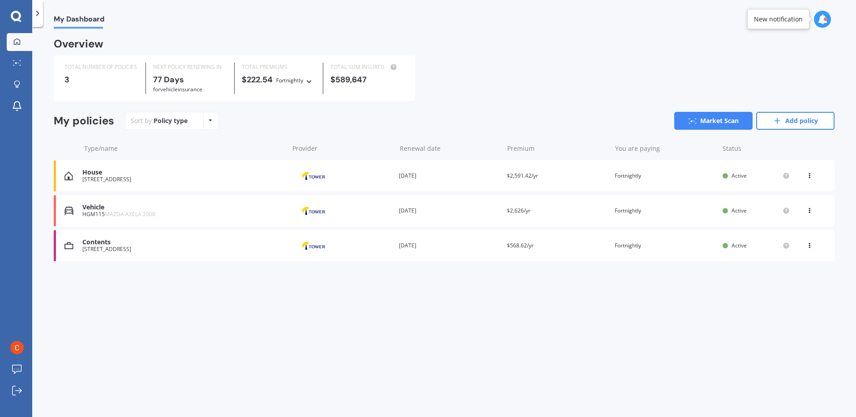
click at [139, 246] on div "Contents" at bounding box center [182, 243] width 201 height 8
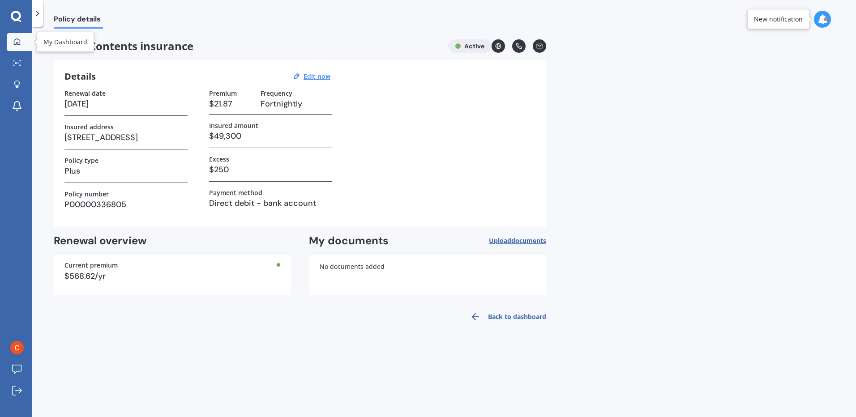
click at [13, 43] on div at bounding box center [16, 42] width 13 height 8
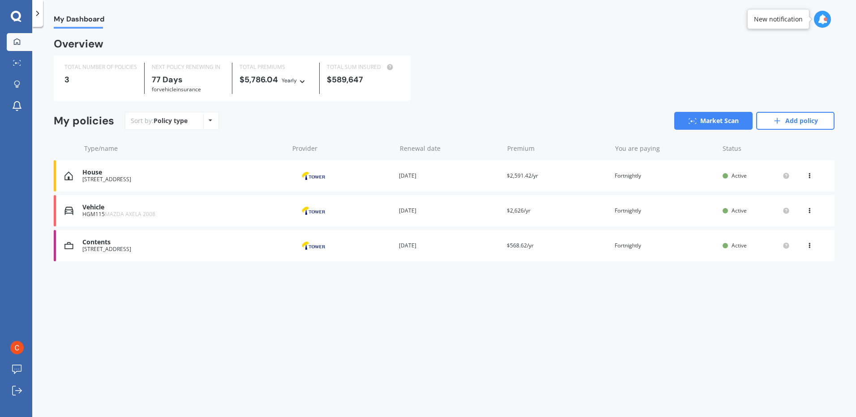
click at [69, 248] on img at bounding box center [68, 245] width 9 height 9
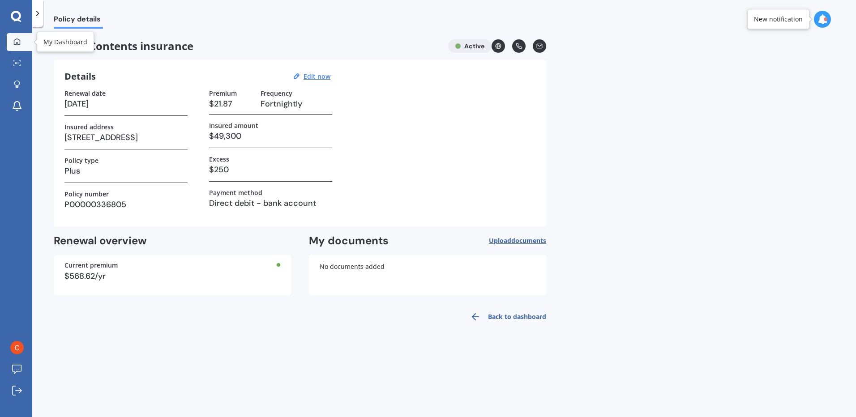
click at [17, 41] on icon at bounding box center [16, 41] width 7 height 7
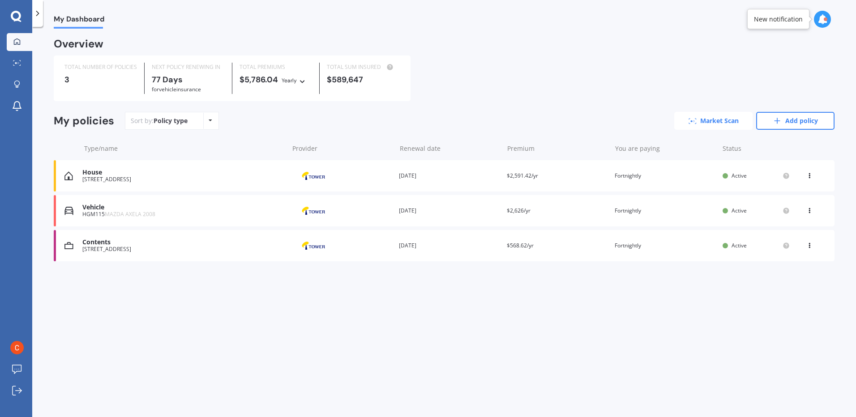
click at [713, 124] on link "Market Scan" at bounding box center [713, 121] width 78 height 18
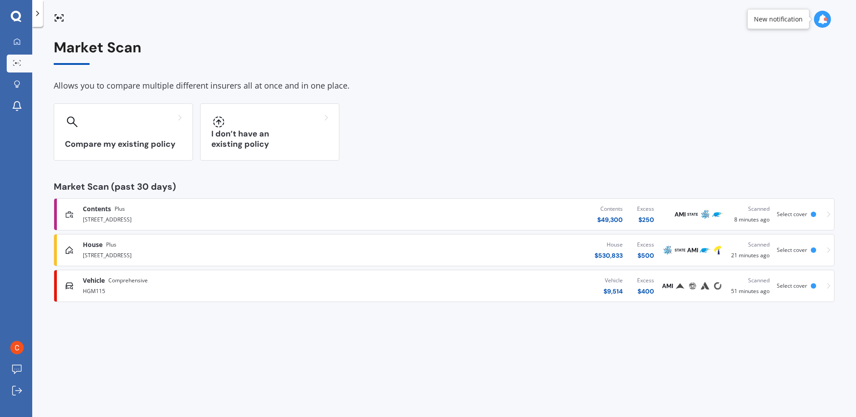
click at [99, 288] on div "HGM115" at bounding box center [223, 290] width 280 height 11
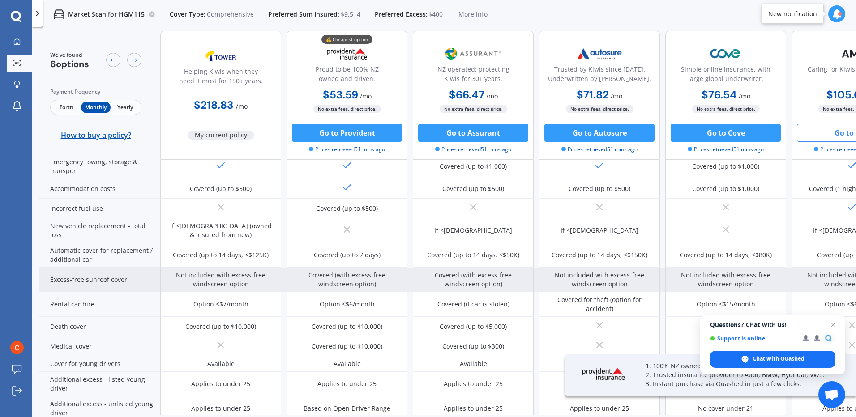
scroll to position [358, 0]
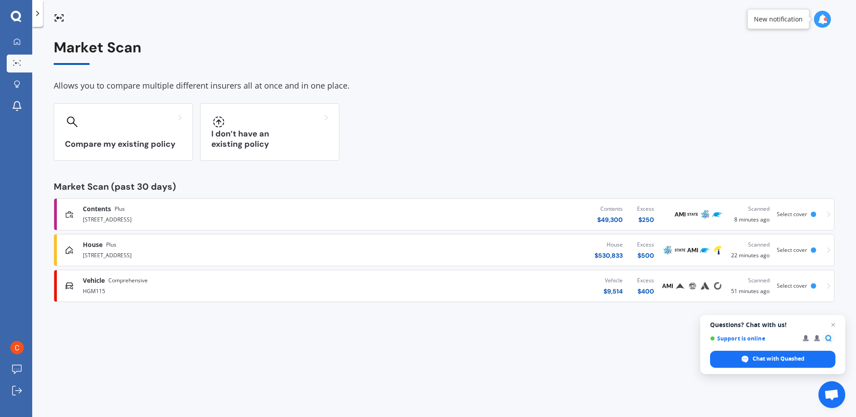
click at [213, 224] on div "[STREET_ADDRESS]" at bounding box center [223, 218] width 280 height 11
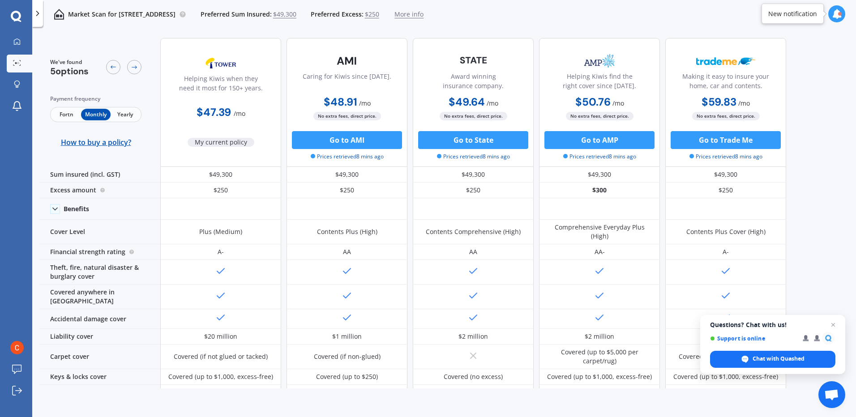
click at [64, 117] on span "Fortn" at bounding box center [66, 115] width 29 height 12
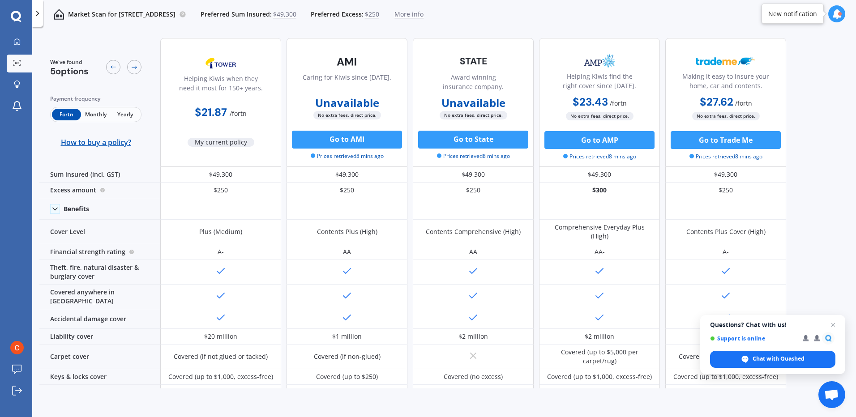
click at [94, 114] on span "Monthly" at bounding box center [95, 115] width 29 height 12
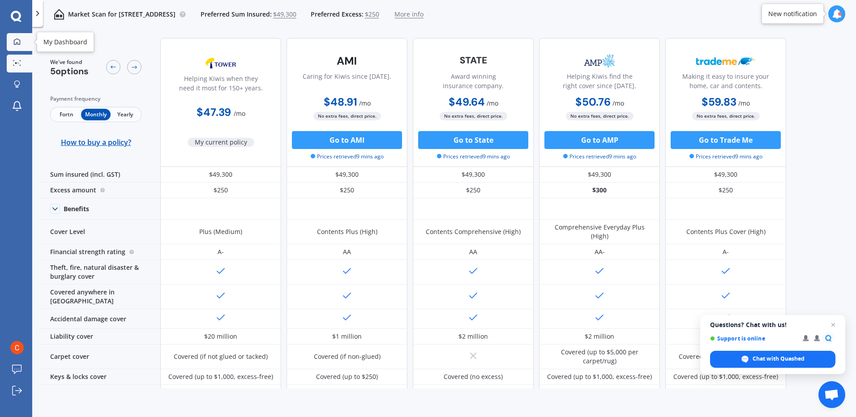
click at [13, 38] on div at bounding box center [16, 42] width 13 height 8
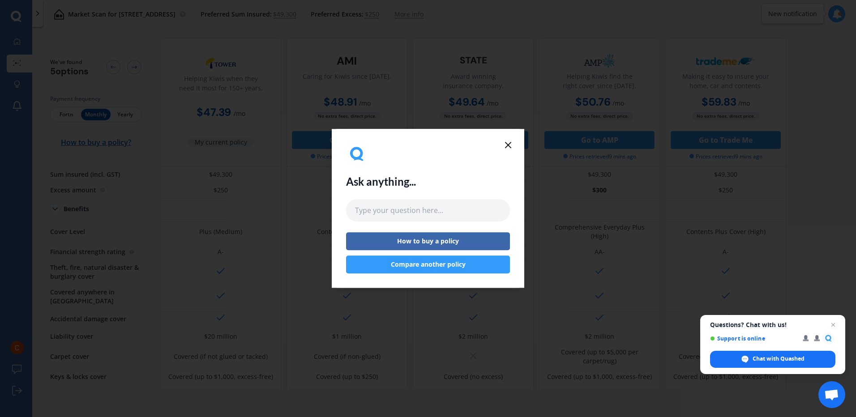
click at [507, 144] on line at bounding box center [507, 144] width 5 height 5
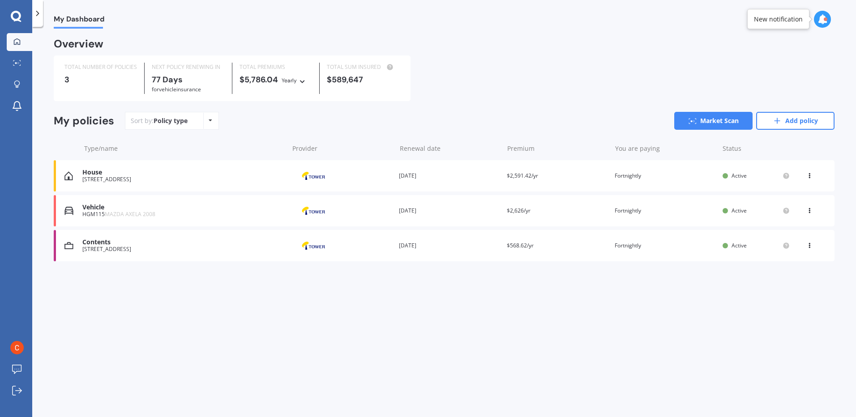
click at [89, 209] on div "Vehicle" at bounding box center [182, 208] width 201 height 8
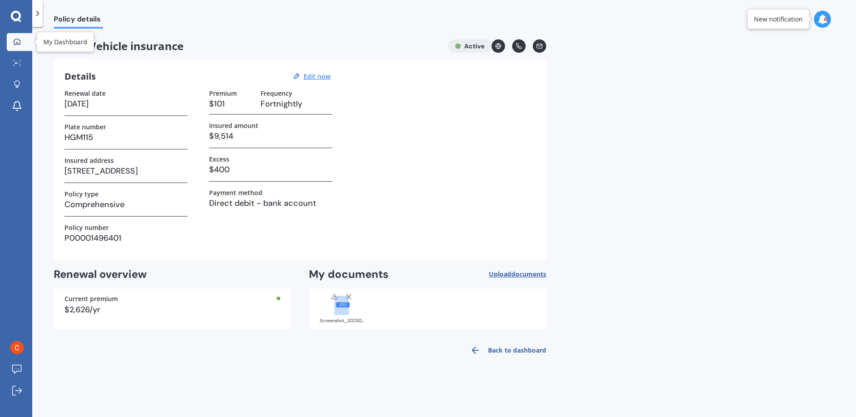
click at [14, 50] on link "My Dashboard" at bounding box center [20, 42] width 26 height 18
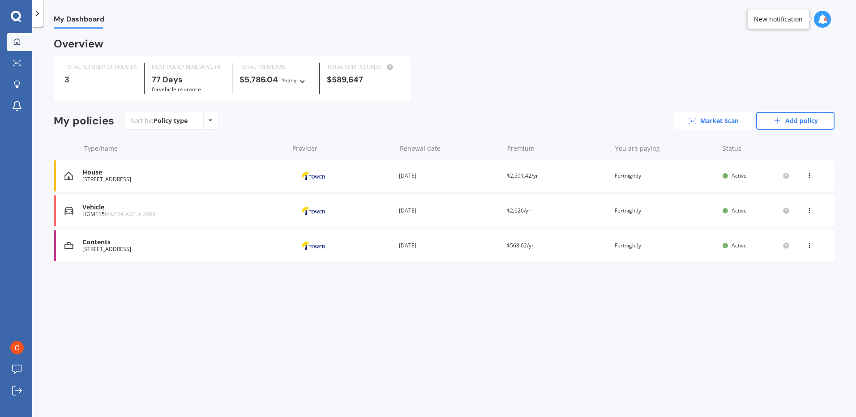
click at [703, 124] on link "Market Scan" at bounding box center [713, 121] width 78 height 18
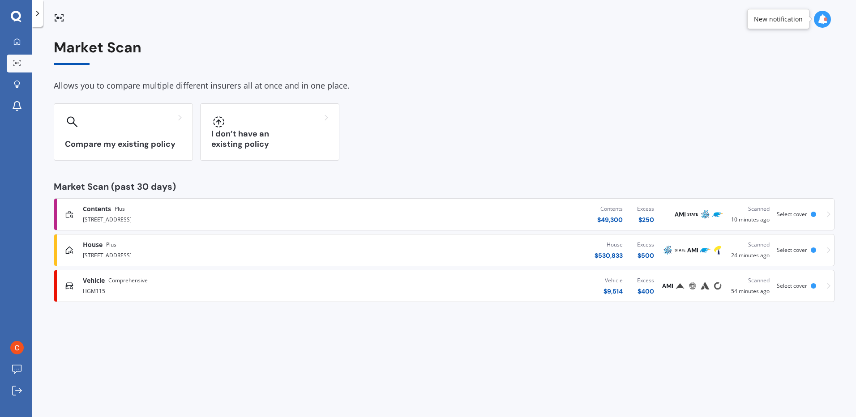
click at [87, 290] on div "HGM115" at bounding box center [223, 290] width 280 height 11
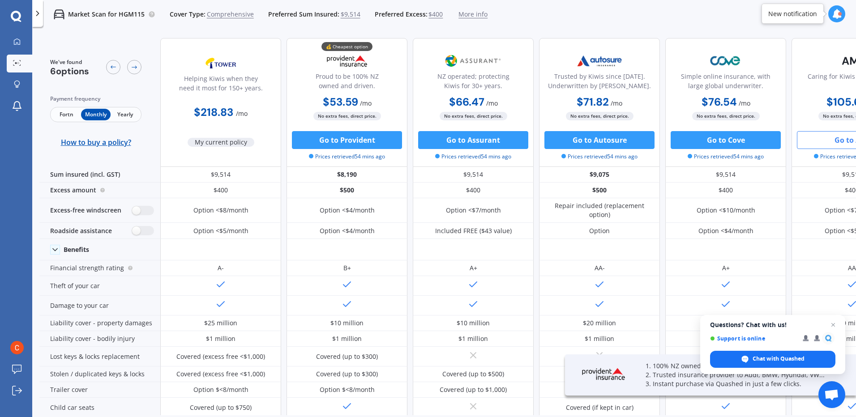
click at [66, 112] on span "Fortn" at bounding box center [66, 115] width 29 height 12
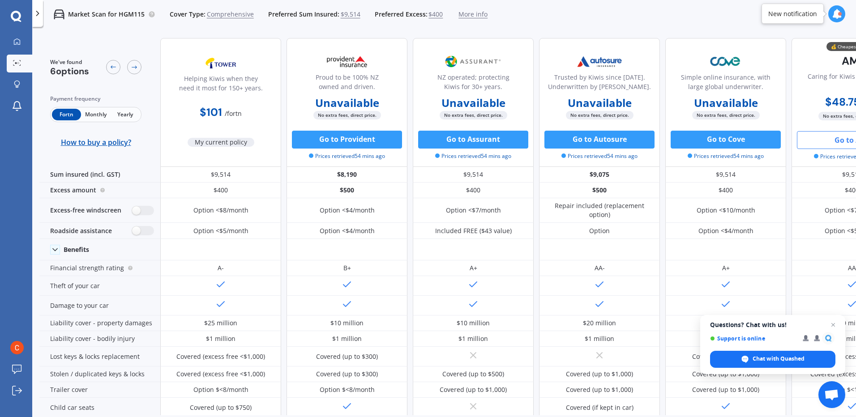
click at [99, 114] on span "Monthly" at bounding box center [95, 115] width 29 height 12
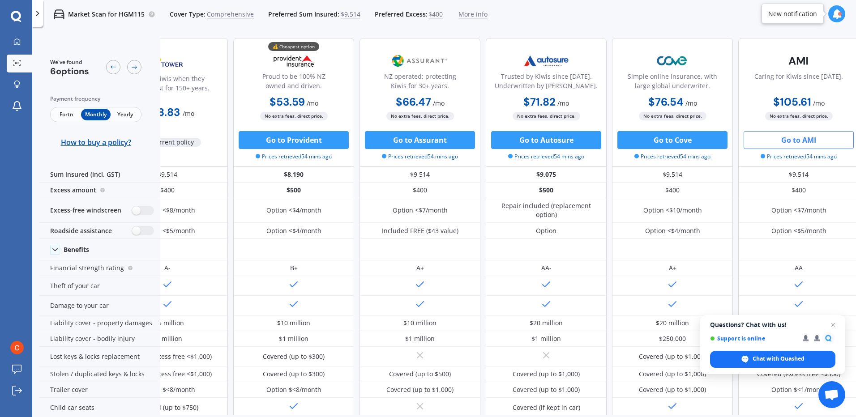
scroll to position [0, 61]
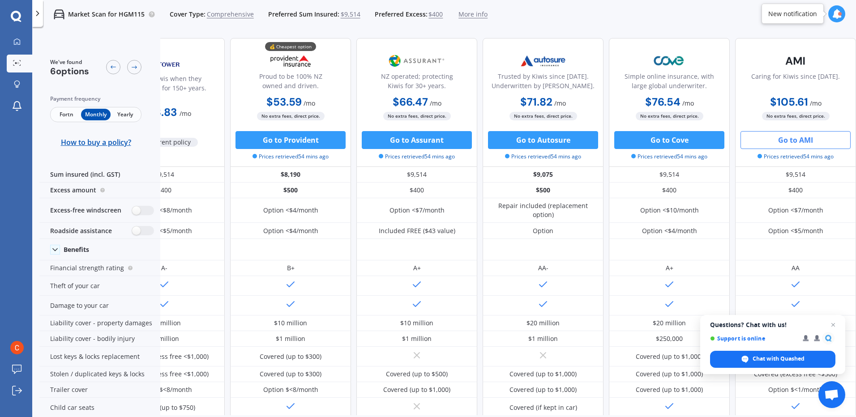
click at [780, 136] on button "Go to AMI" at bounding box center [795, 140] width 110 height 18
